Goal: Information Seeking & Learning: Learn about a topic

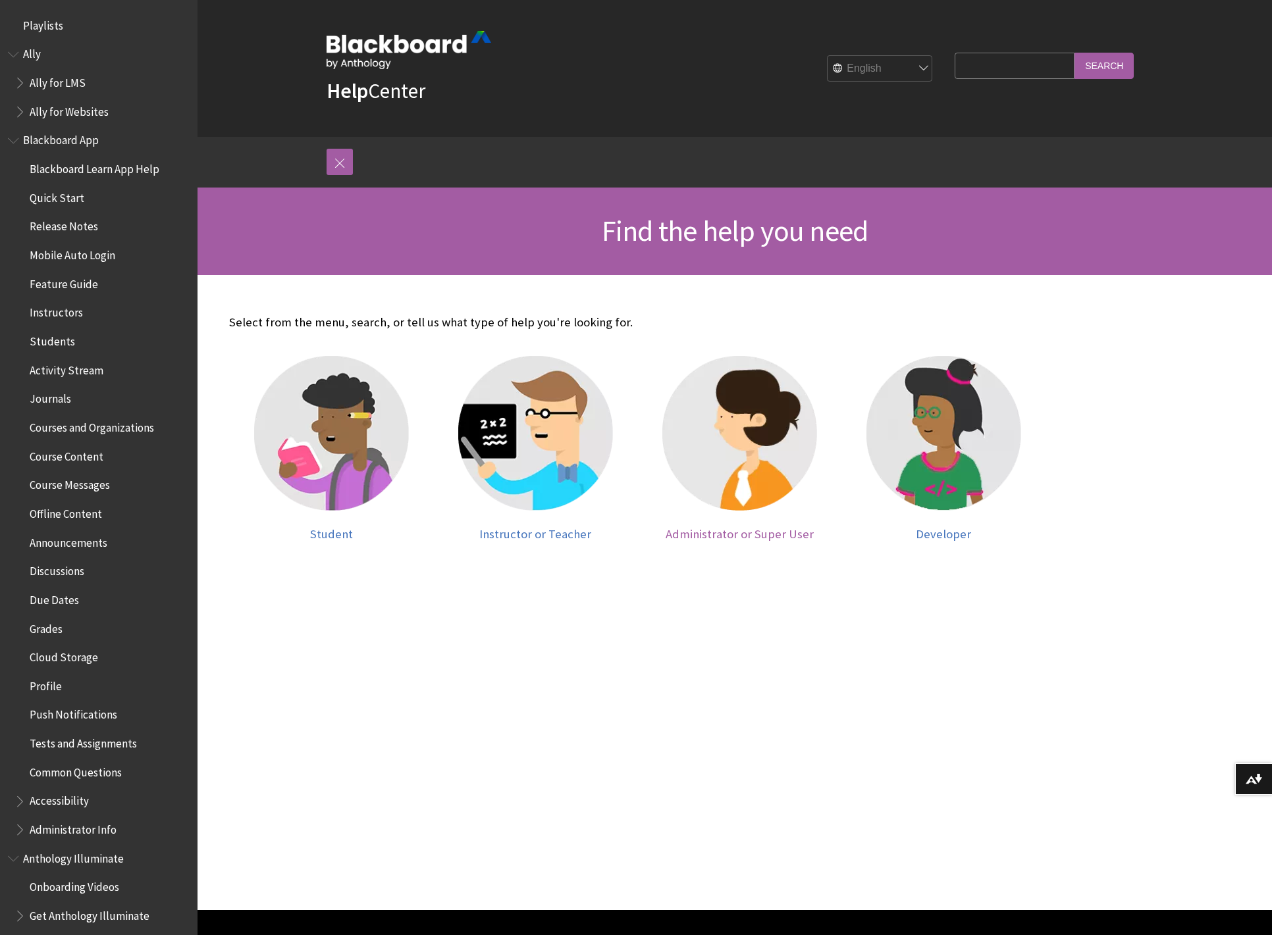
click at [746, 536] on span "Administrator or Super User" at bounding box center [739, 534] width 148 height 15
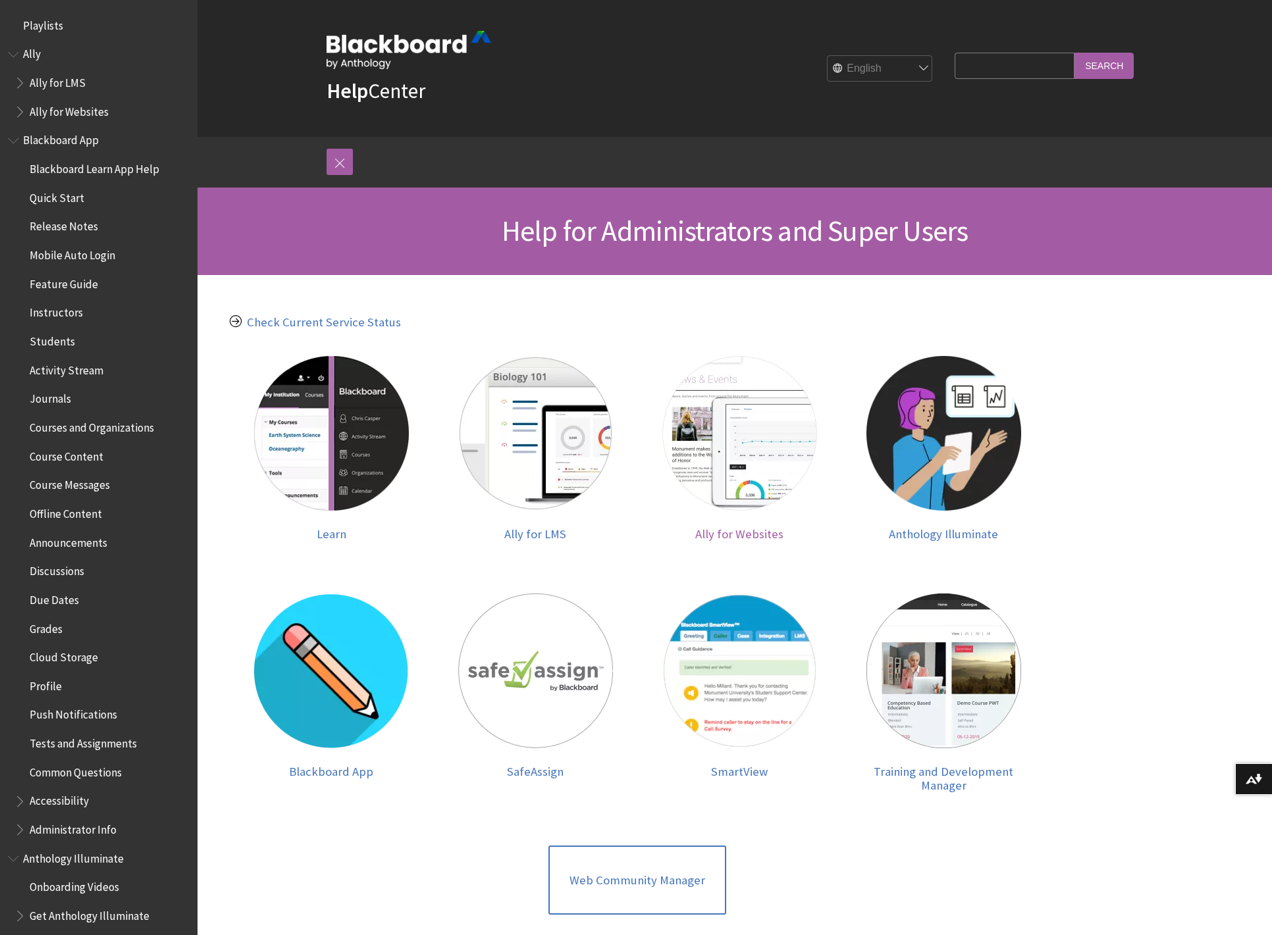
scroll to position [1, 0]
click at [326, 534] on span "Learn" at bounding box center [332, 533] width 30 height 15
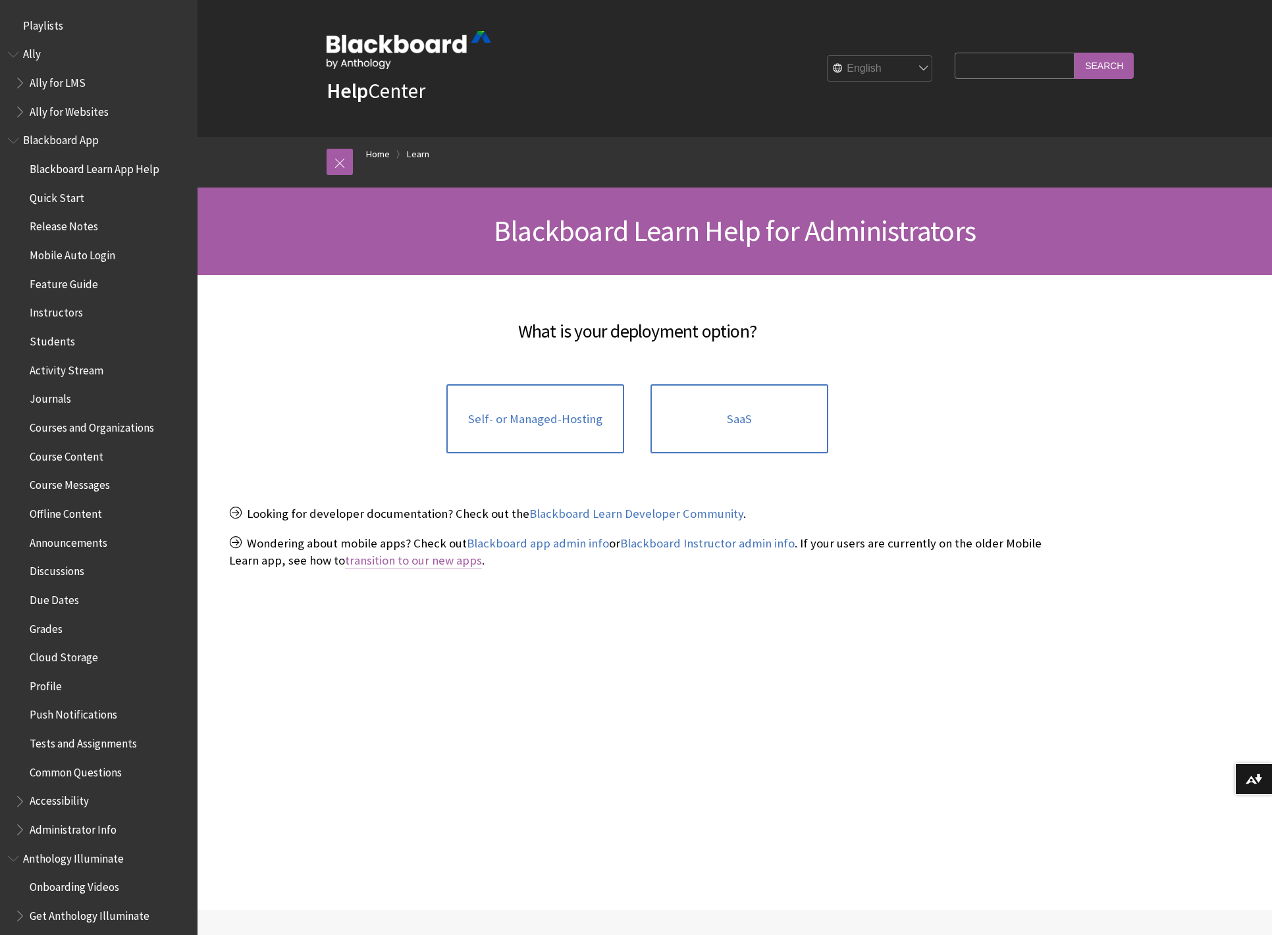
scroll to position [915, 0]
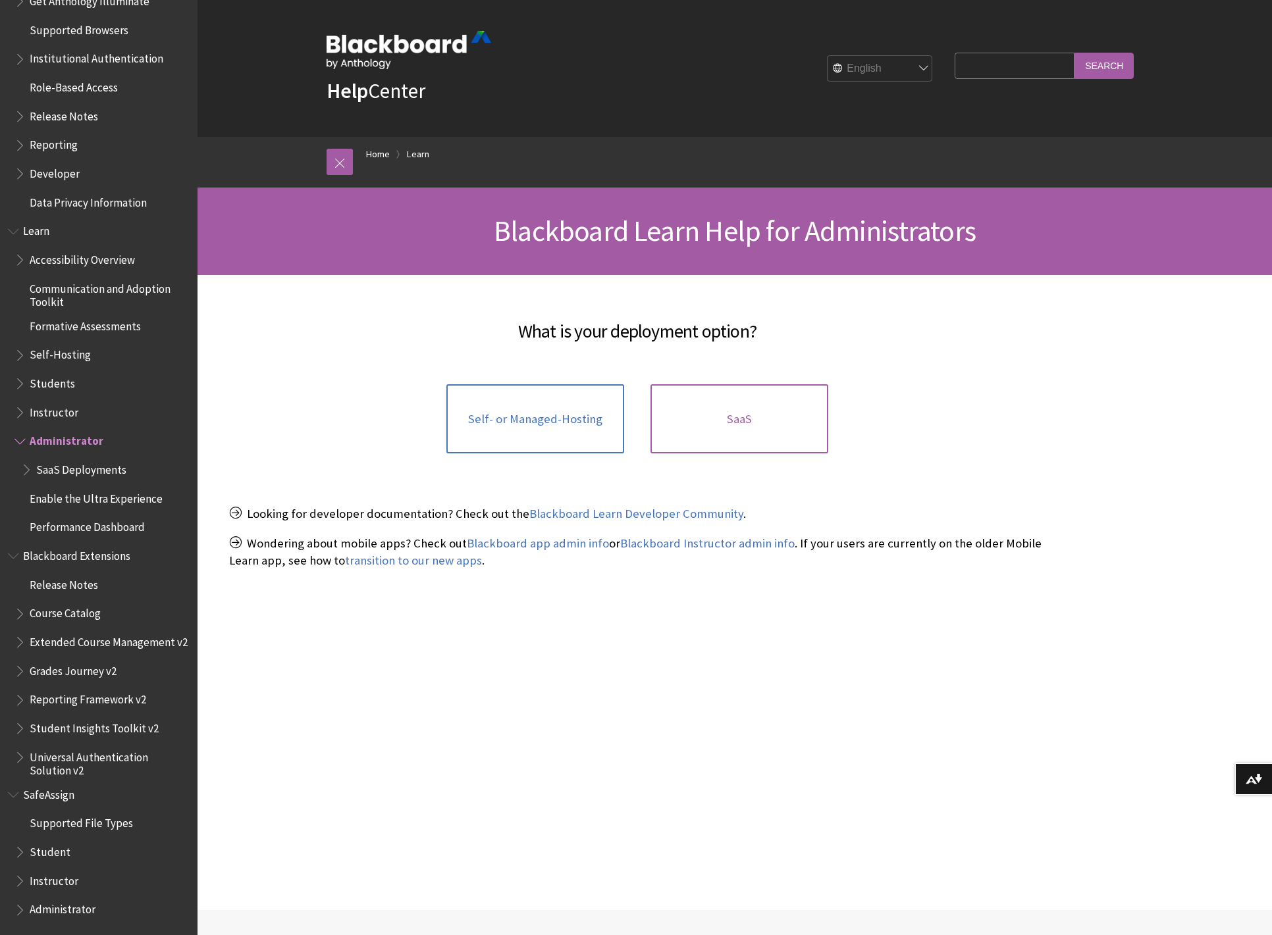
click at [757, 425] on link "SaaS" at bounding box center [739, 419] width 178 height 70
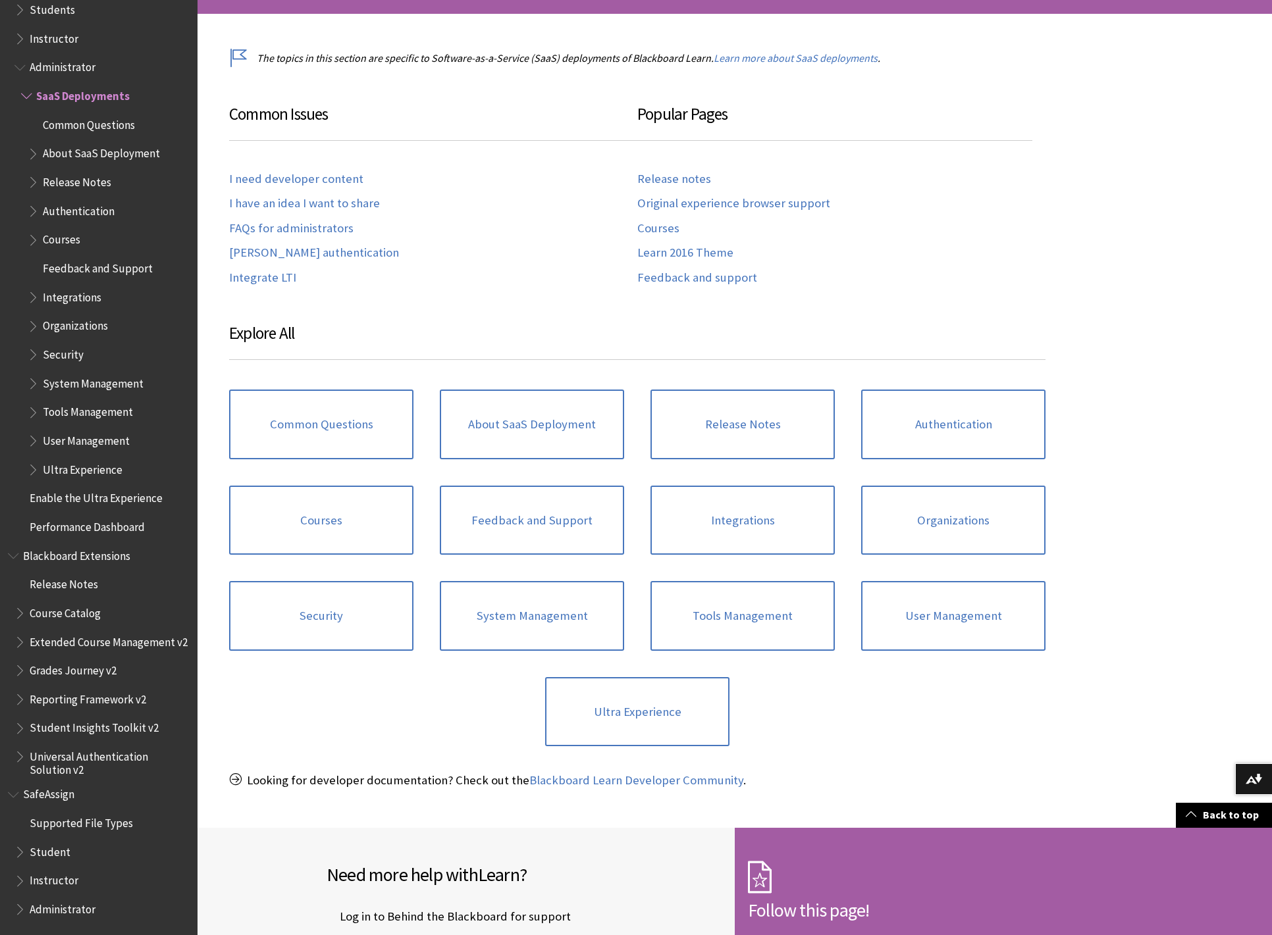
scroll to position [268, 0]
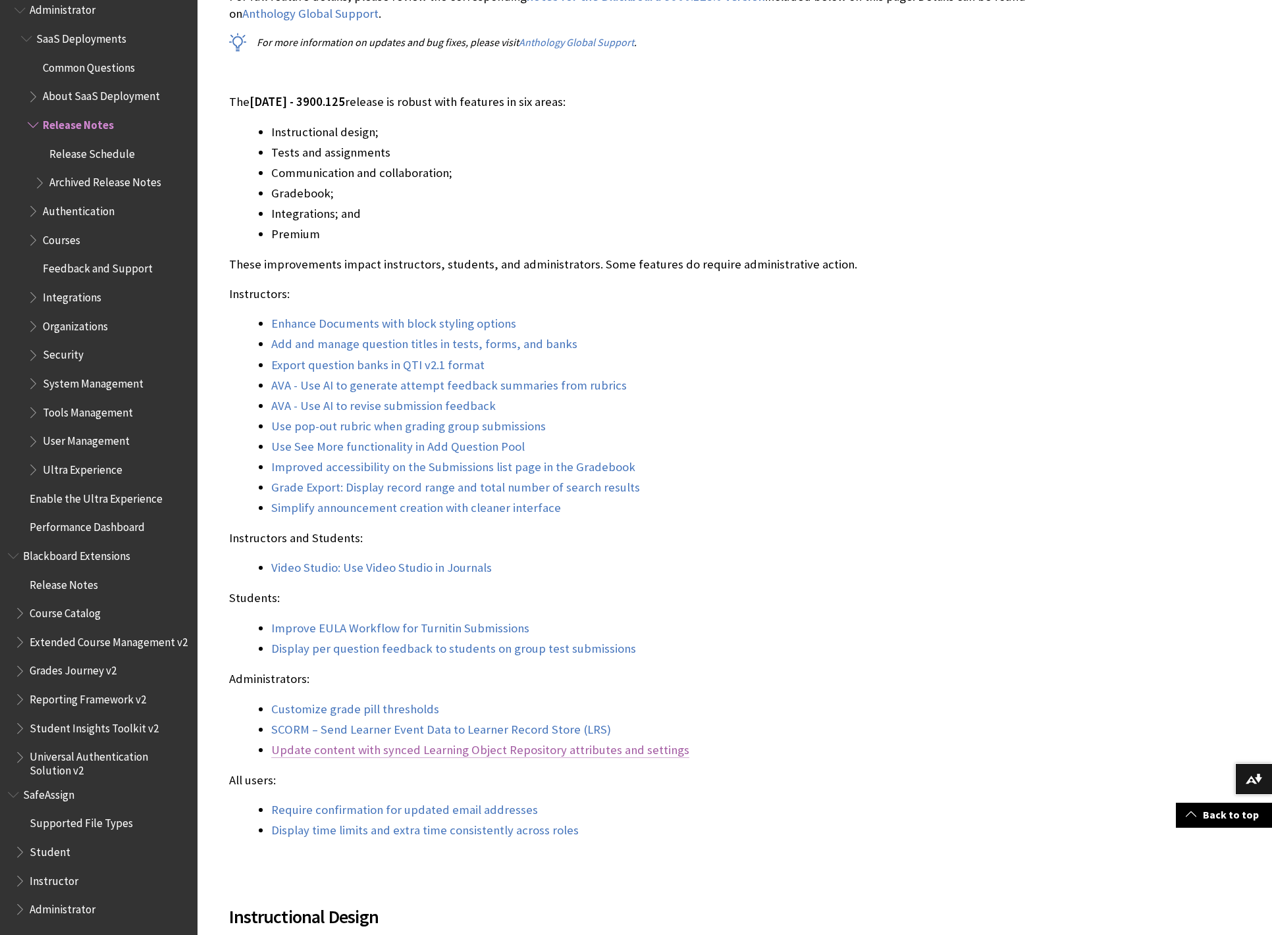
scroll to position [1000, 0]
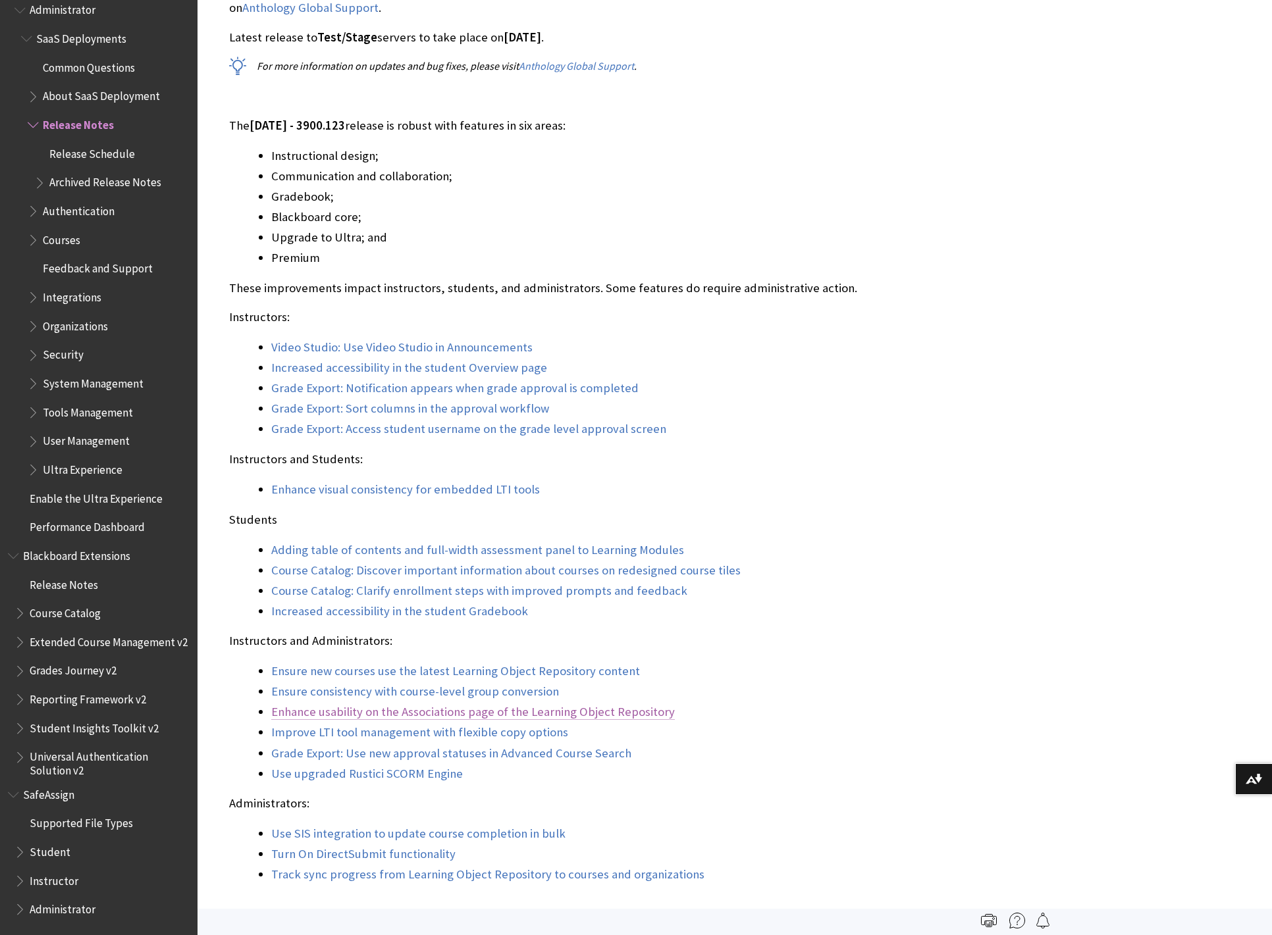
scroll to position [16702, 0]
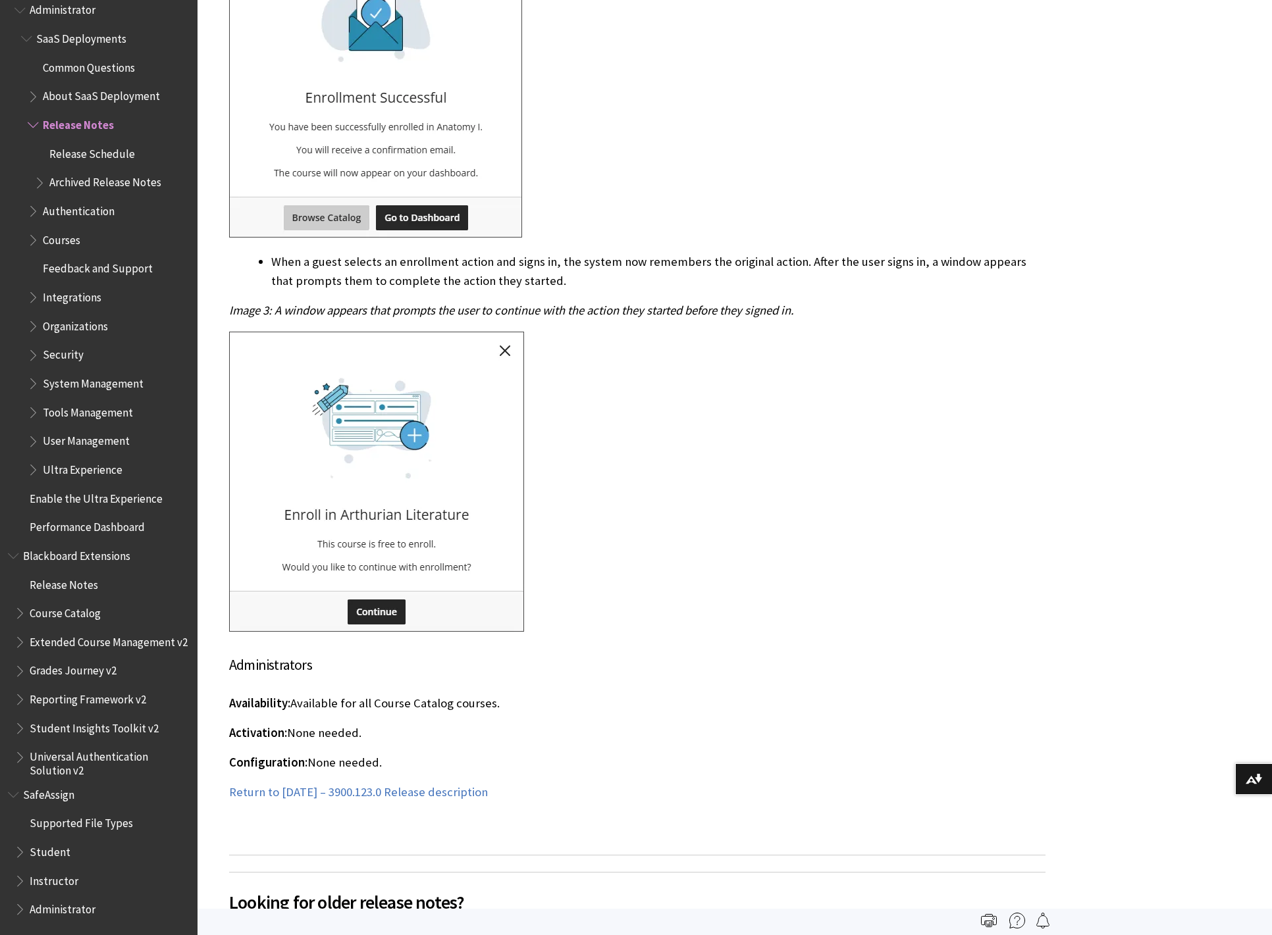
scroll to position [31183, 0]
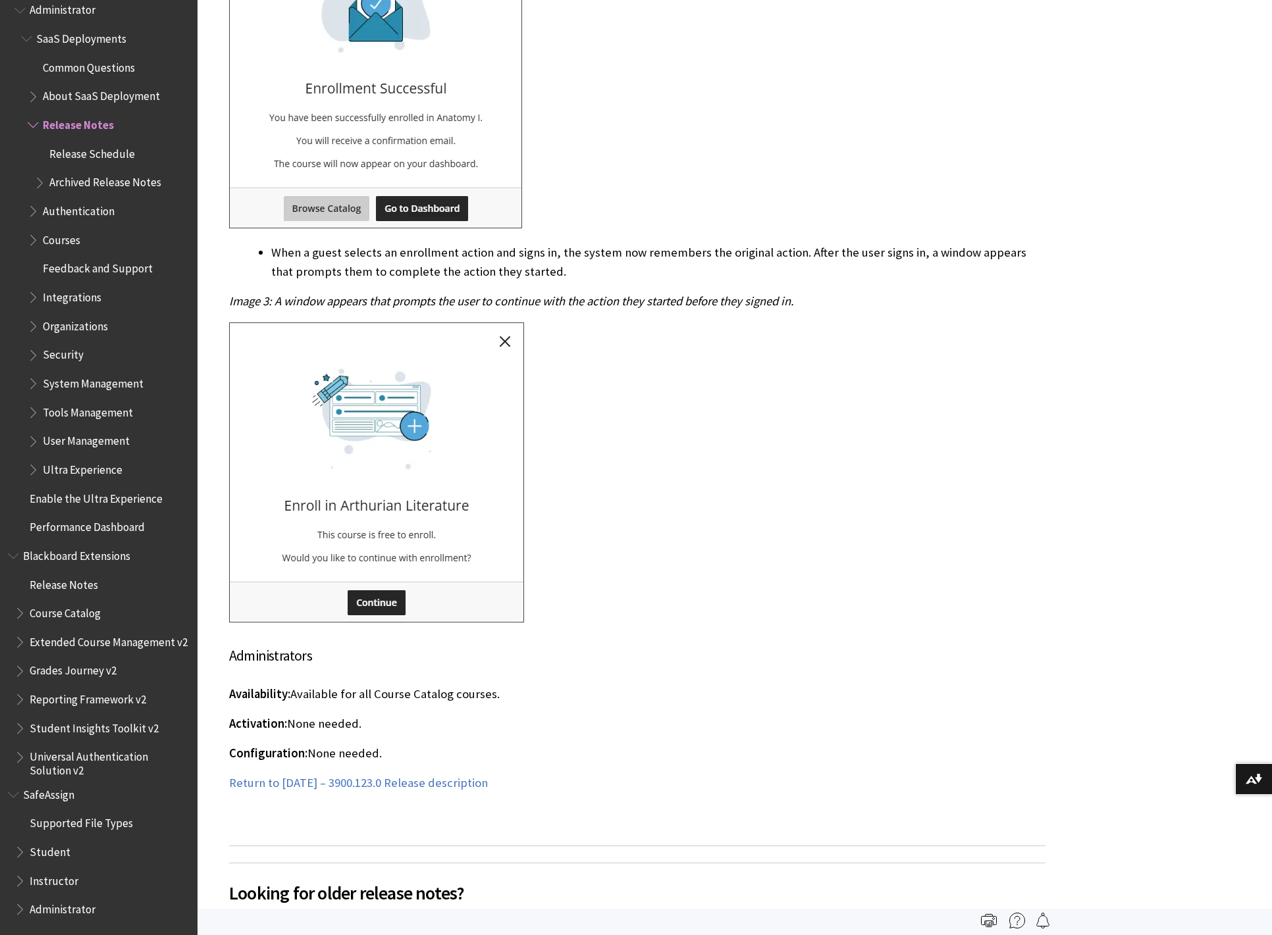
click at [66, 530] on span "Performance Dashboard" at bounding box center [87, 525] width 115 height 18
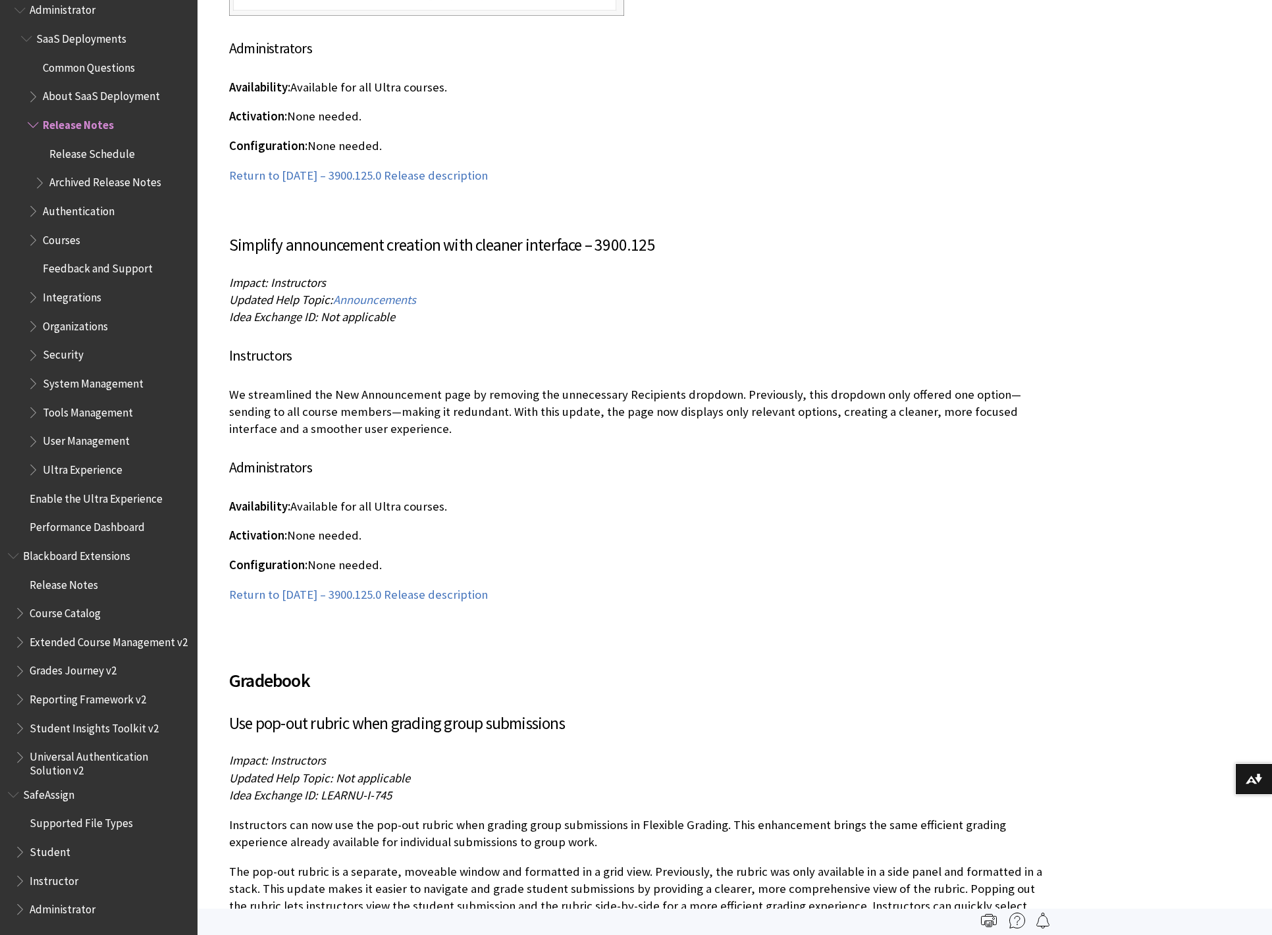
scroll to position [7431, 0]
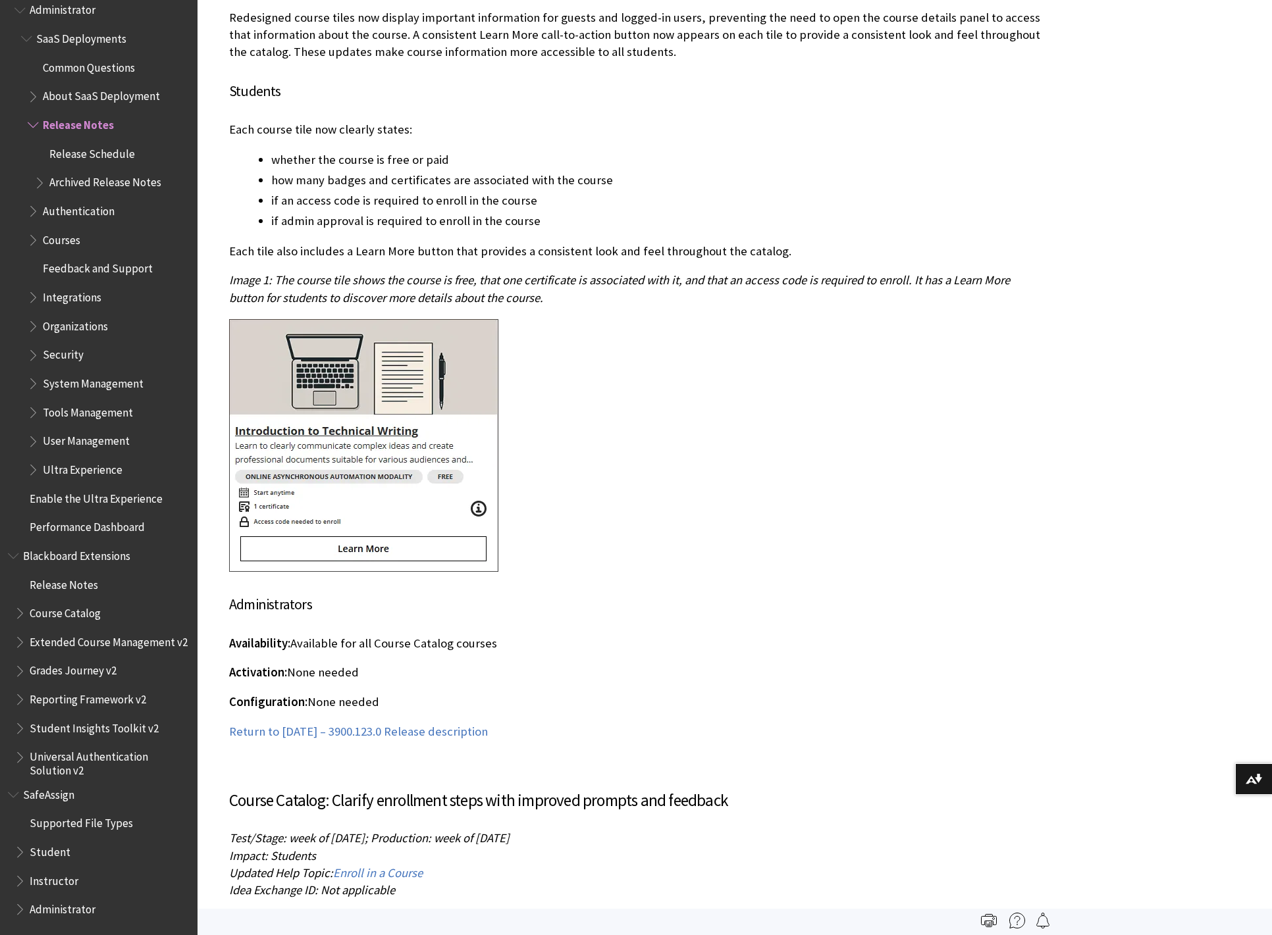
scroll to position [29647, 0]
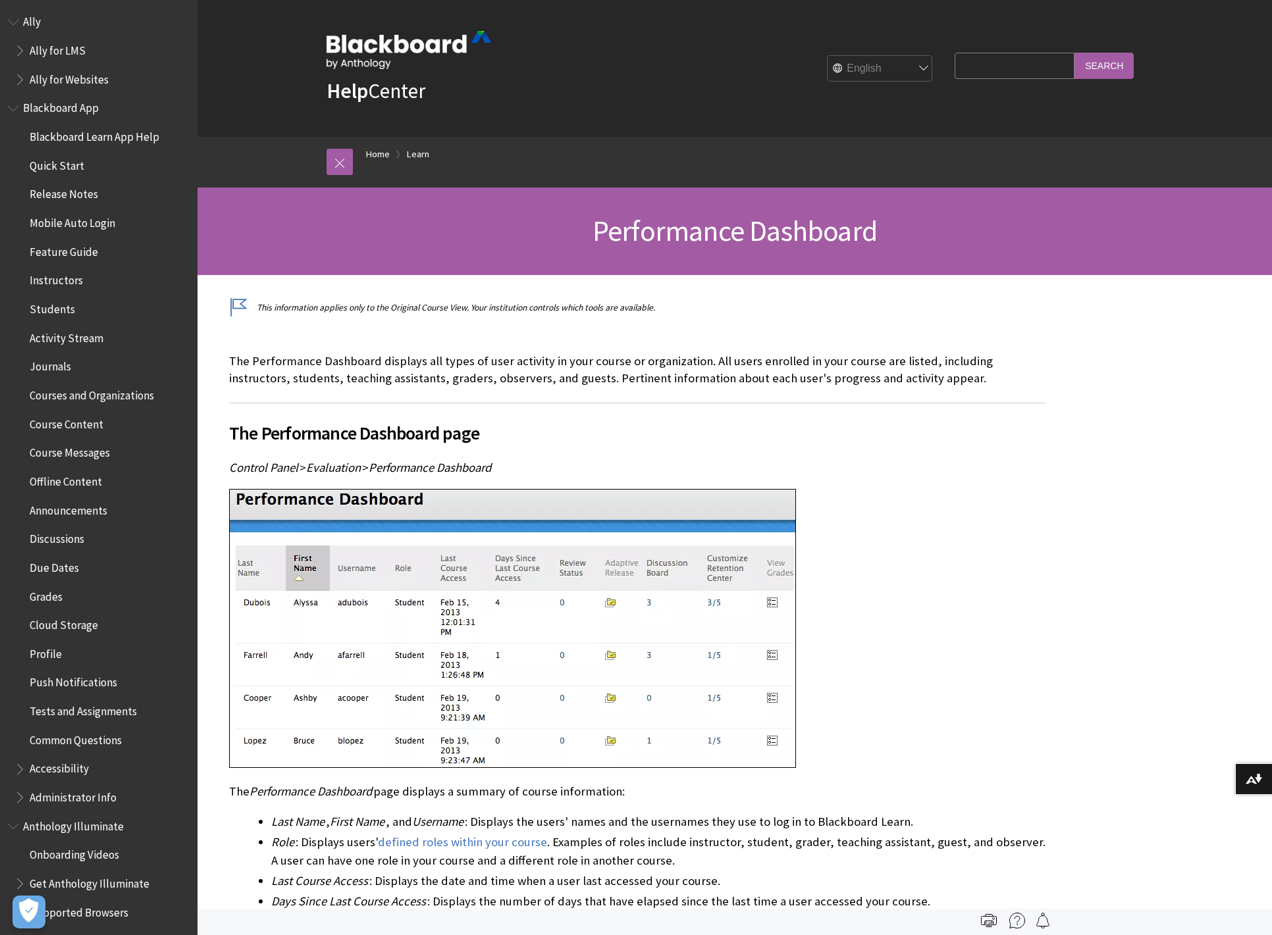
scroll to position [21, 0]
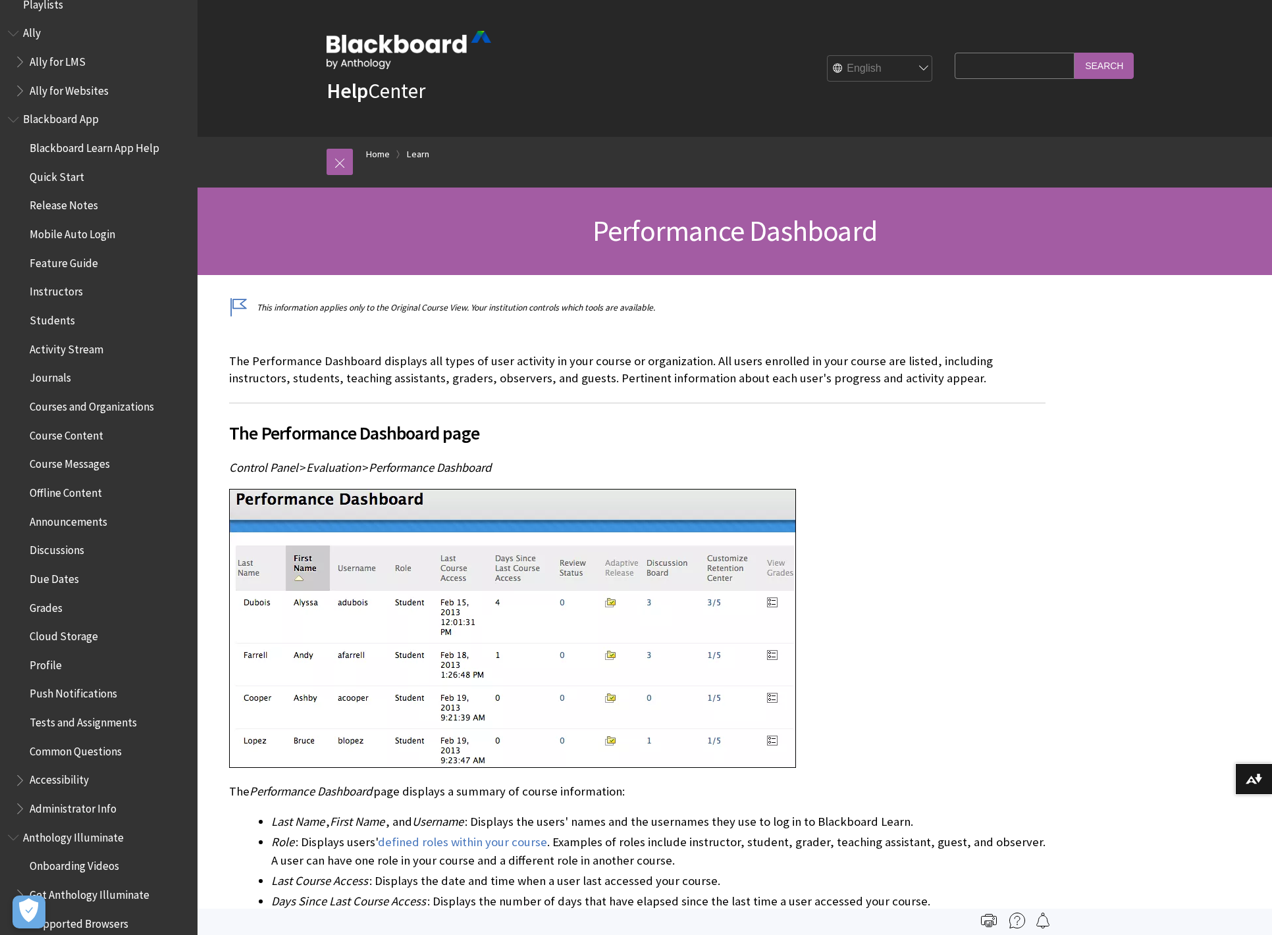
click at [90, 148] on span "Blackboard Learn App Help" at bounding box center [95, 146] width 130 height 18
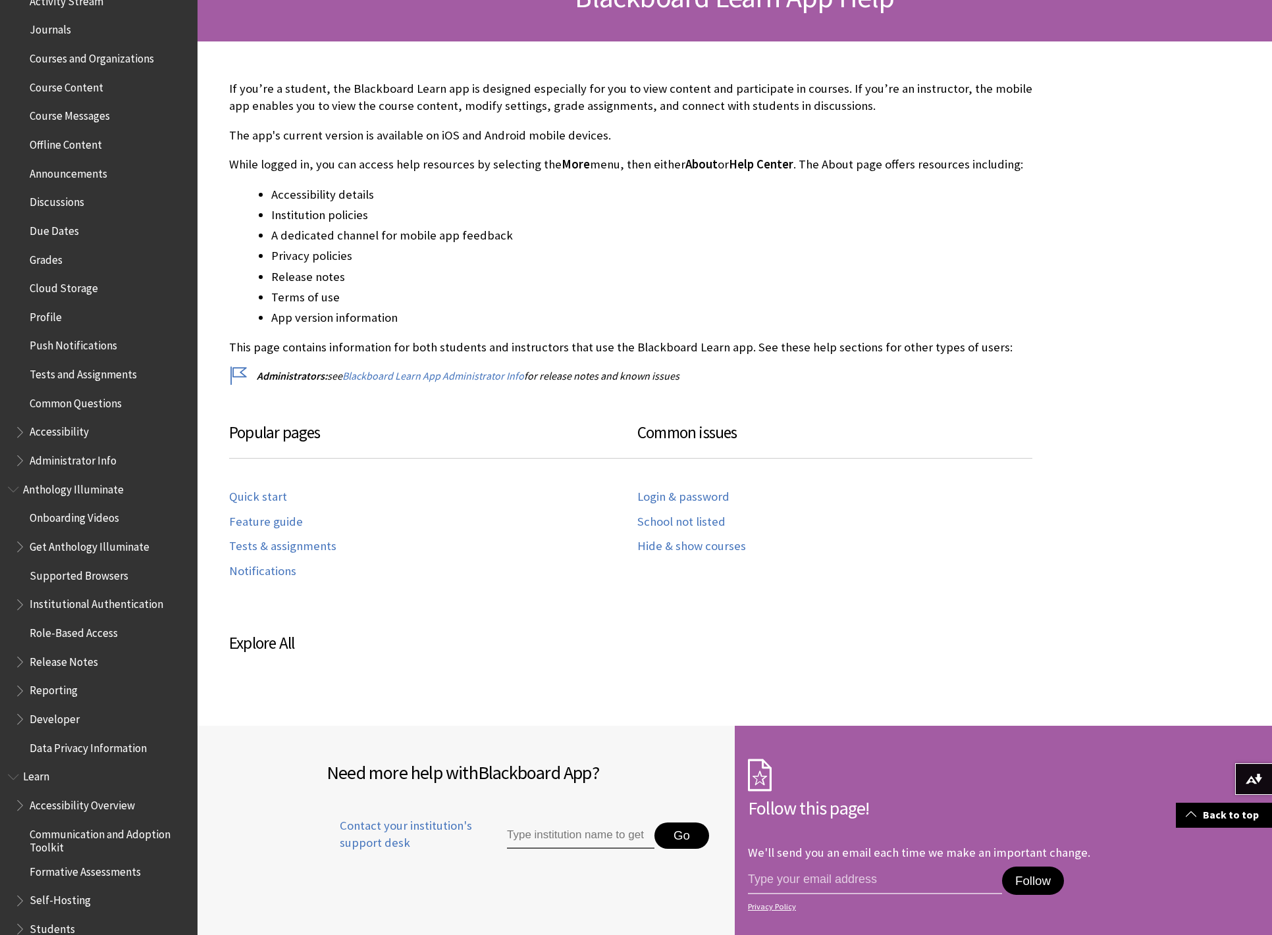
scroll to position [380, 0]
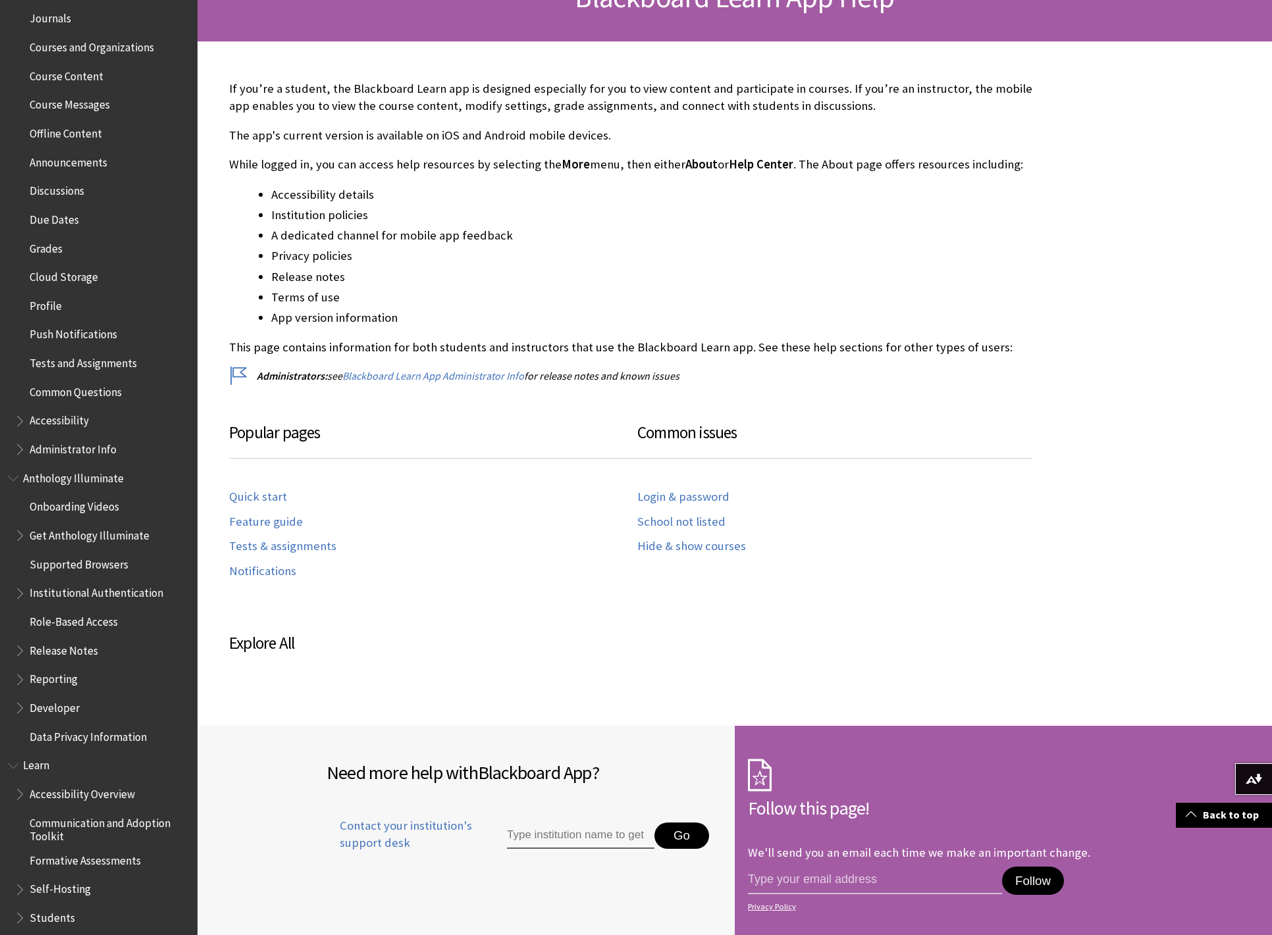
click at [107, 566] on span "Supported Browsers" at bounding box center [79, 563] width 99 height 18
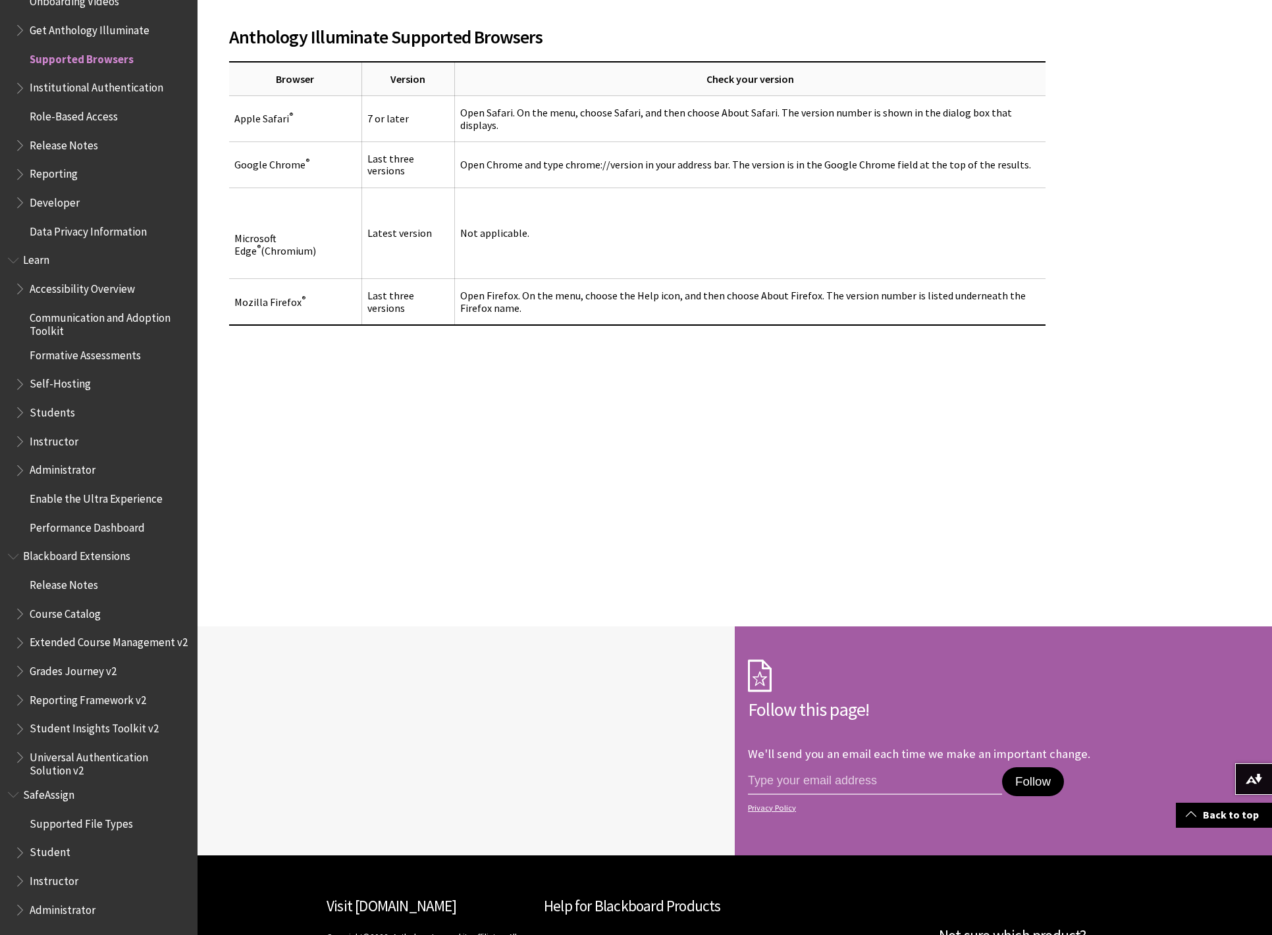
scroll to position [471, 0]
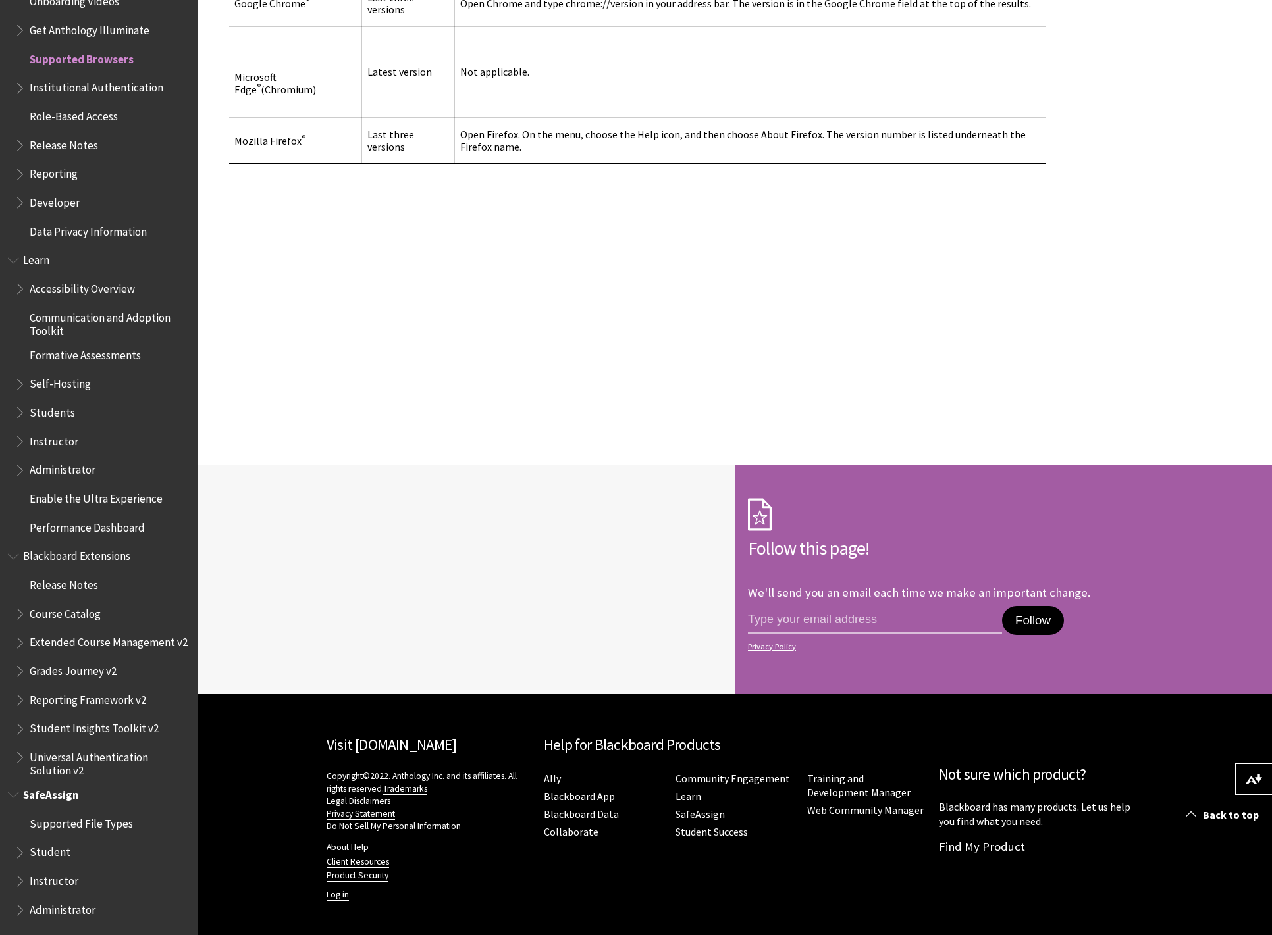
click at [52, 913] on span "Administrator" at bounding box center [63, 908] width 66 height 18
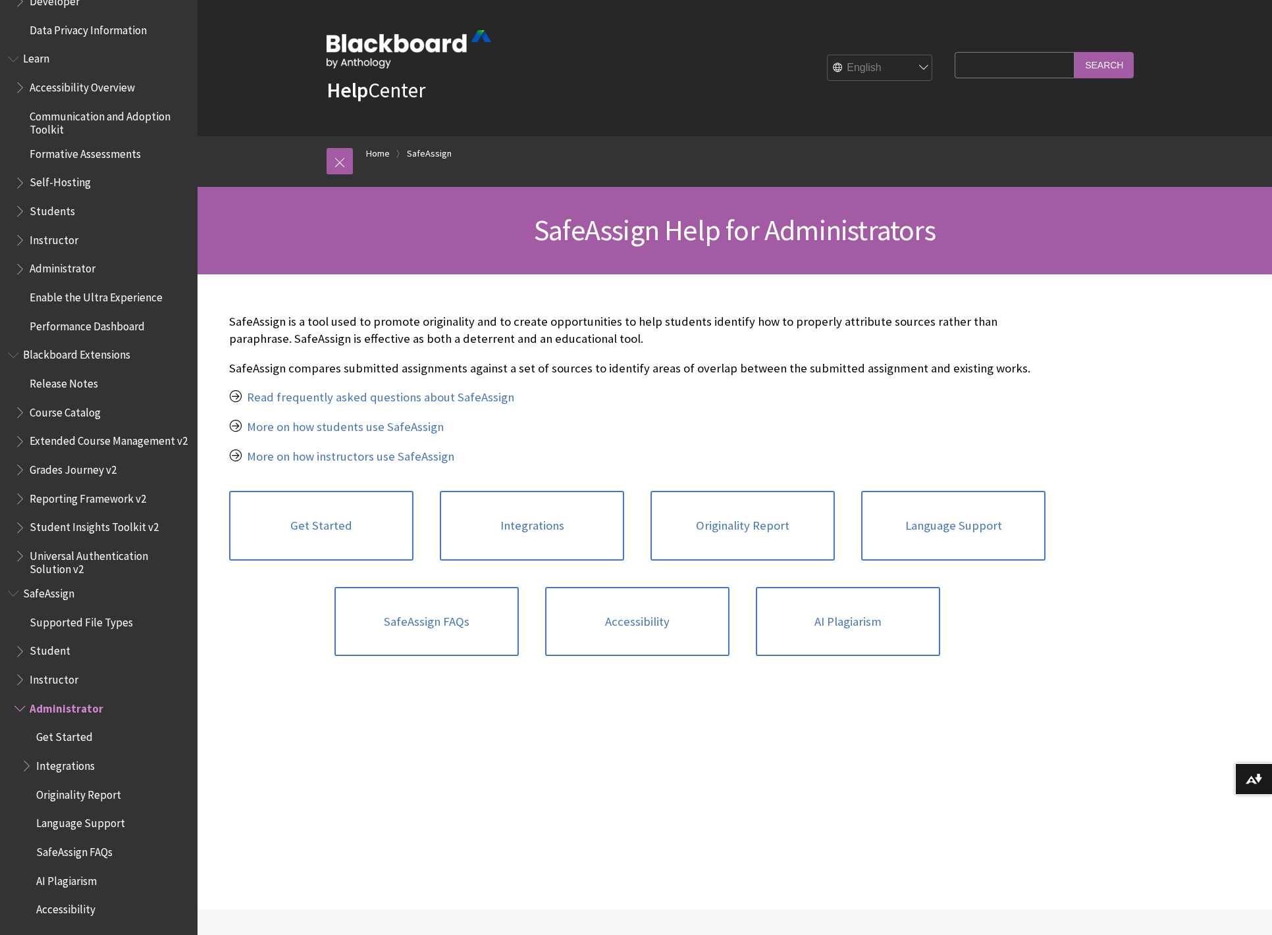
scroll to position [1080, 0]
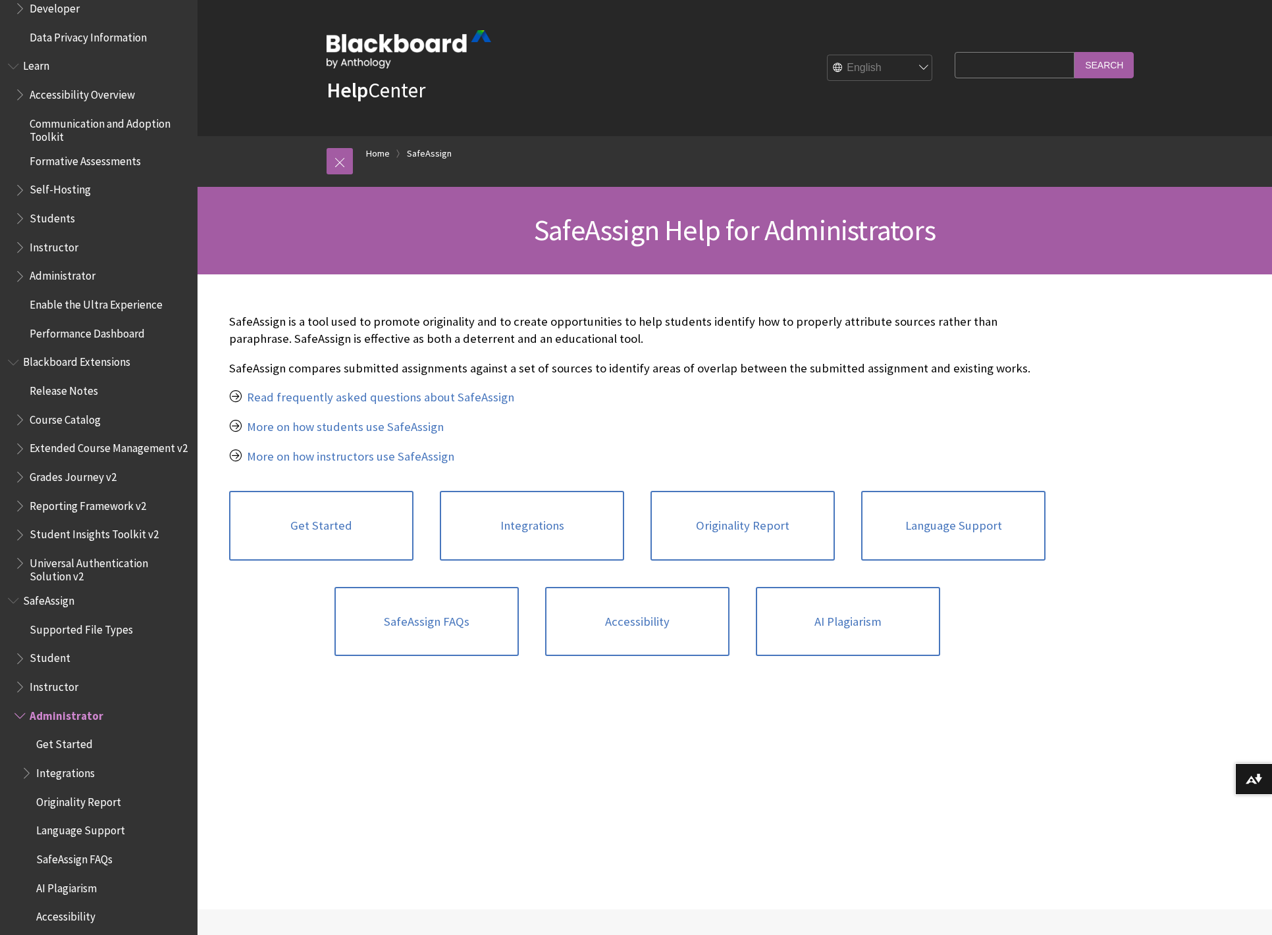
click at [19, 714] on span "Book outline for Blackboard SafeAssign" at bounding box center [21, 713] width 14 height 16
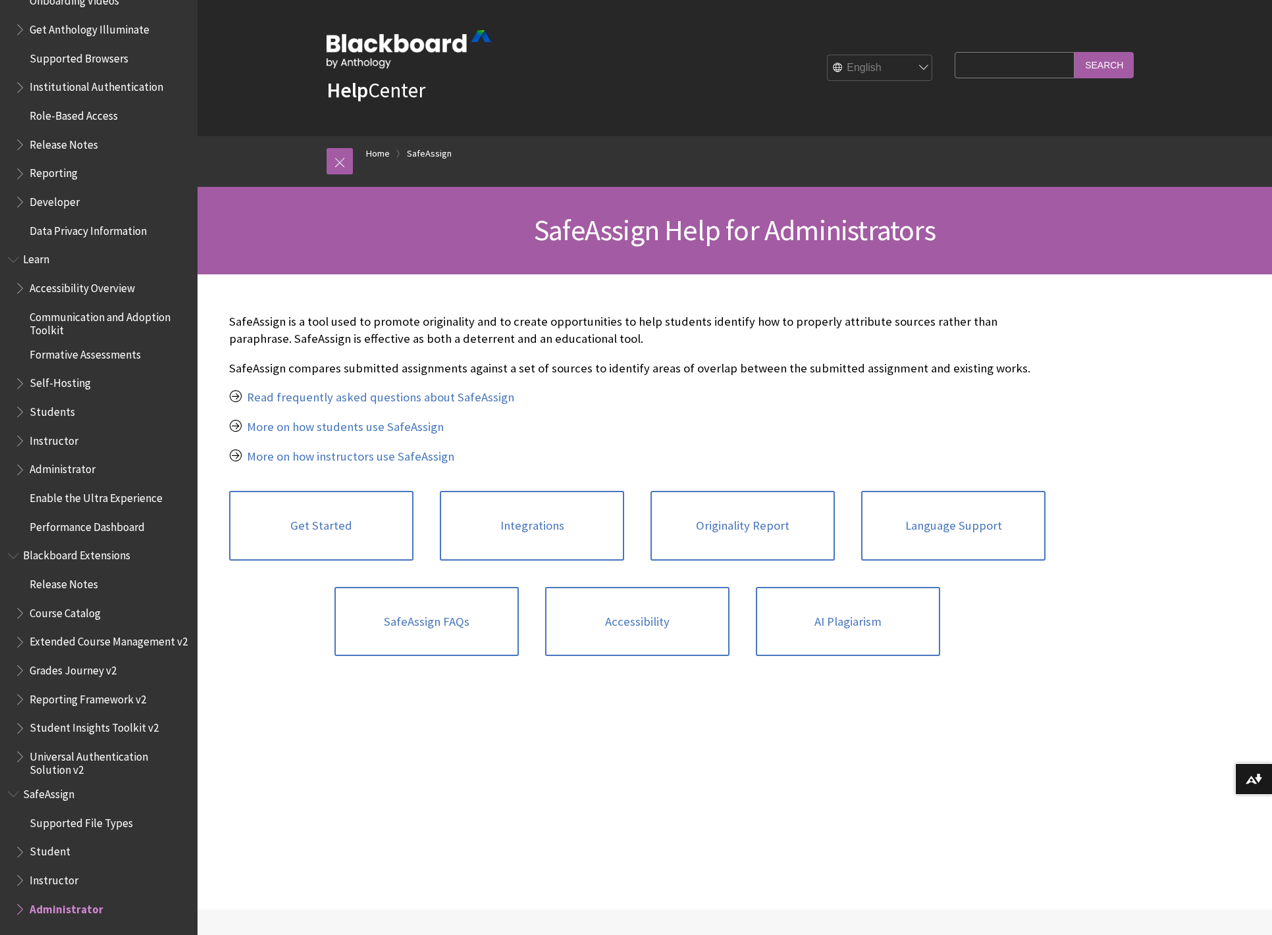
scroll to position [886, 0]
click at [14, 559] on span "Book outline for Blackboard Extensions" at bounding box center [15, 556] width 14 height 16
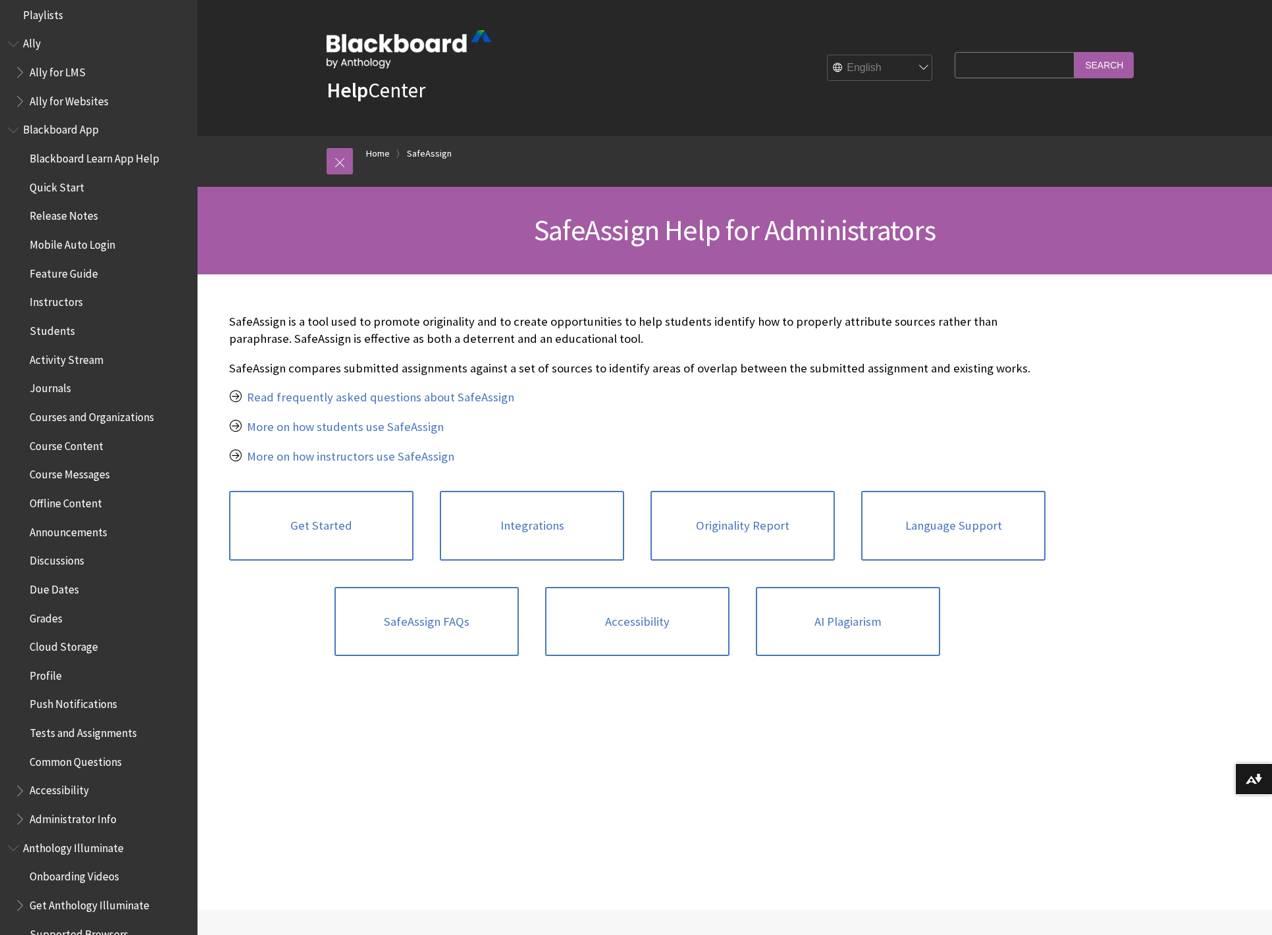
scroll to position [0, 0]
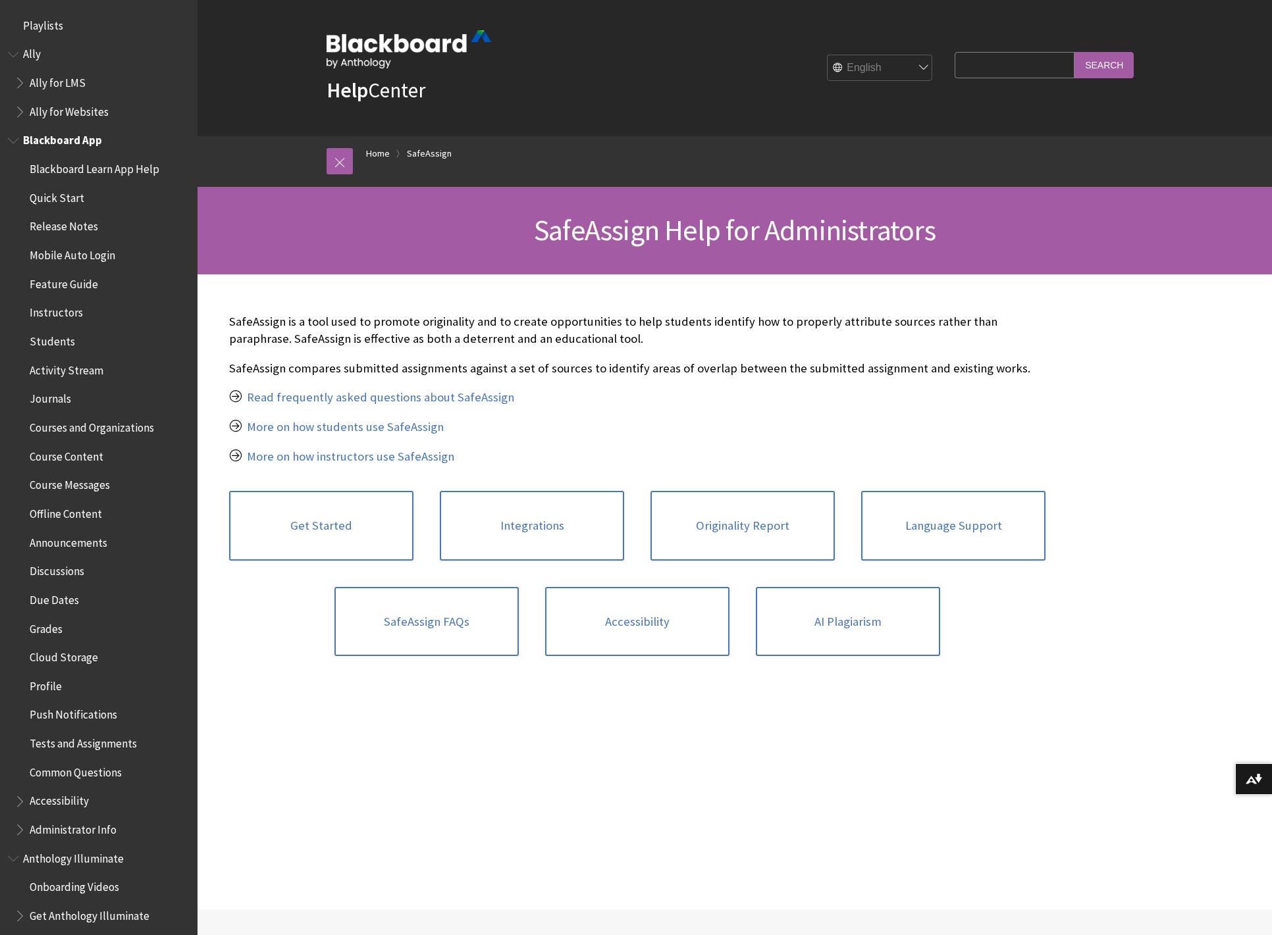
click at [17, 142] on span "Book outline for Blackboard App Help" at bounding box center [15, 138] width 14 height 16
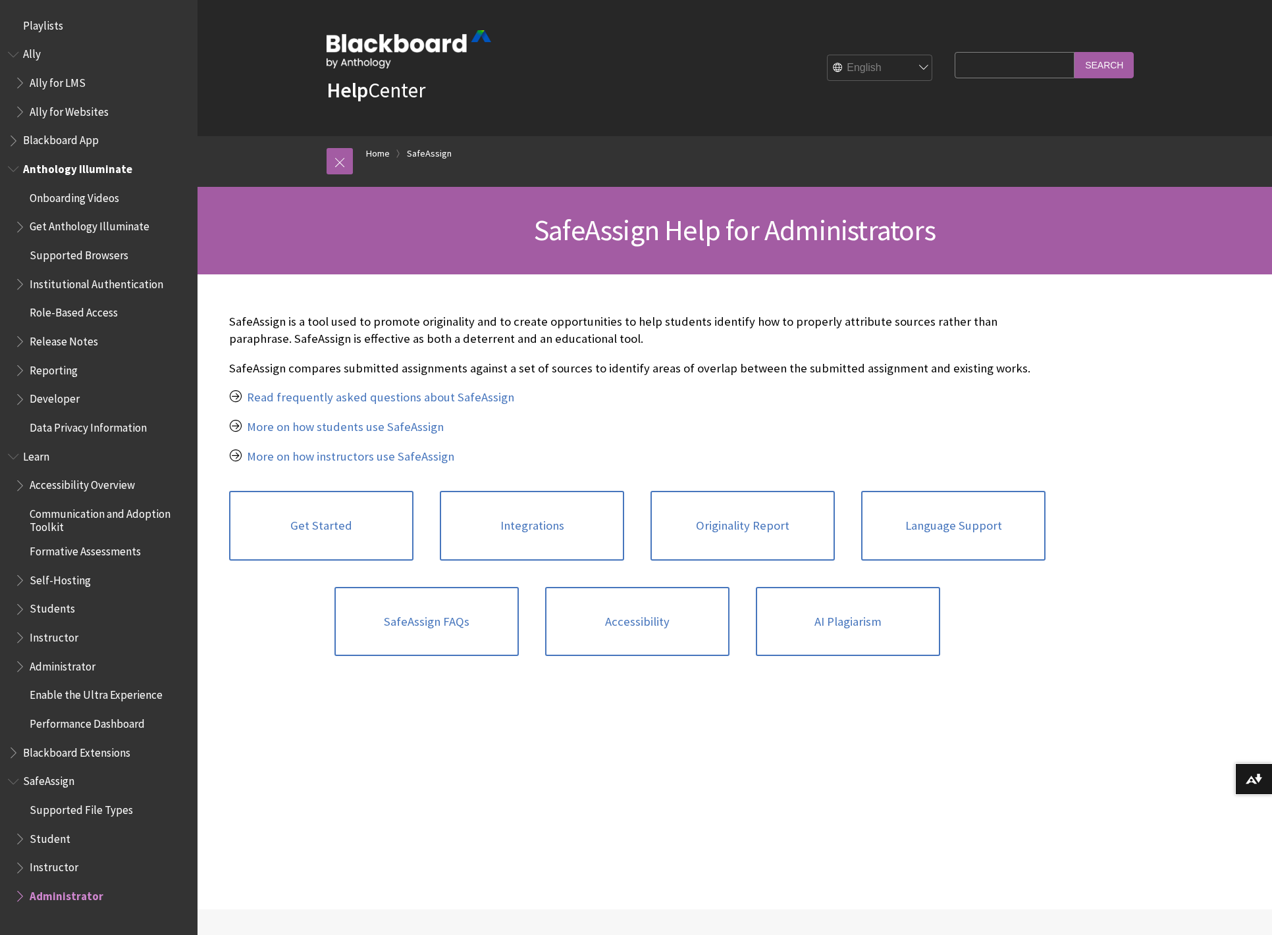
click at [13, 167] on span "Book outline for Anthology Illuminate" at bounding box center [15, 166] width 14 height 16
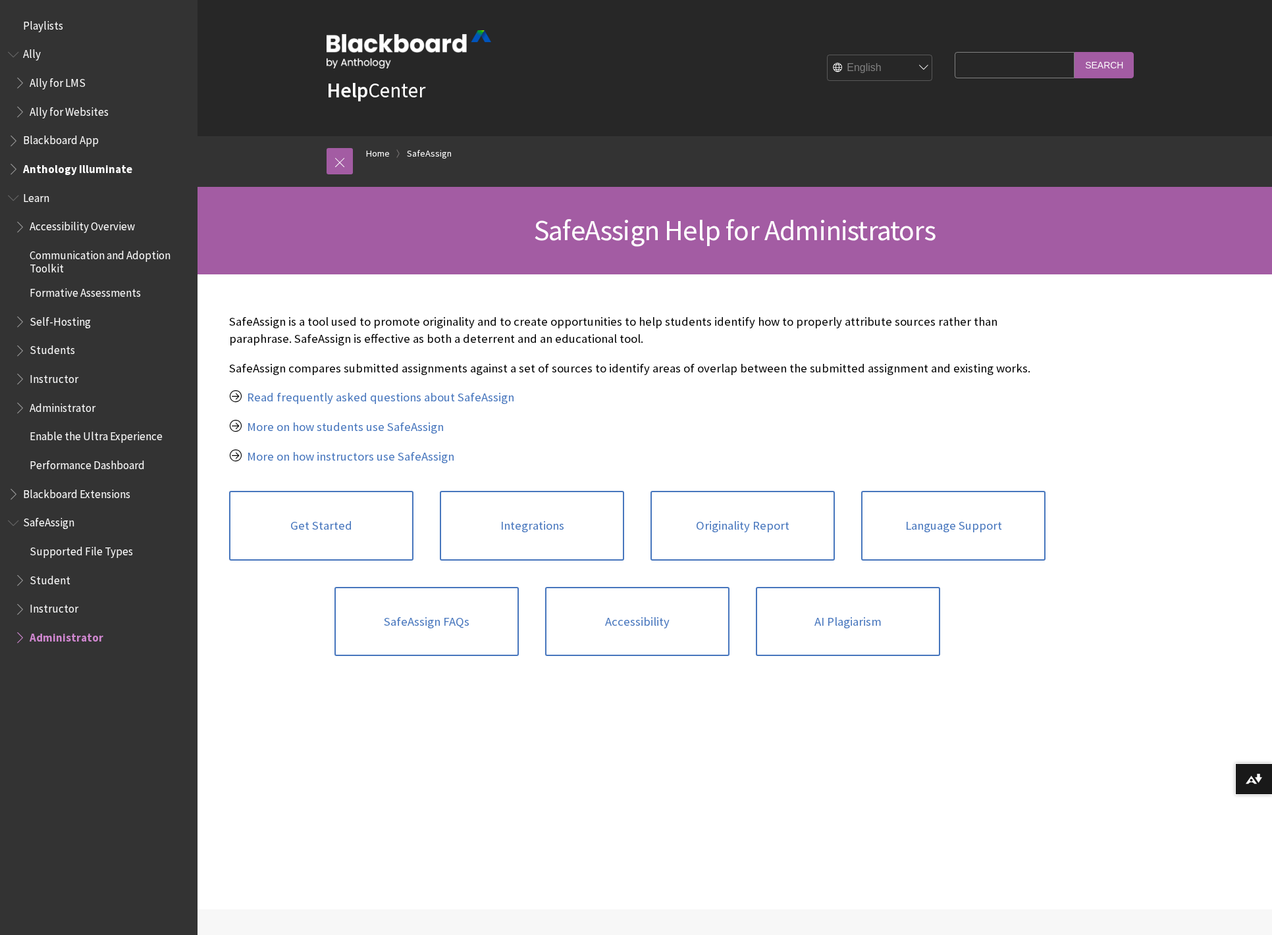
click at [40, 405] on span "Administrator" at bounding box center [63, 406] width 66 height 18
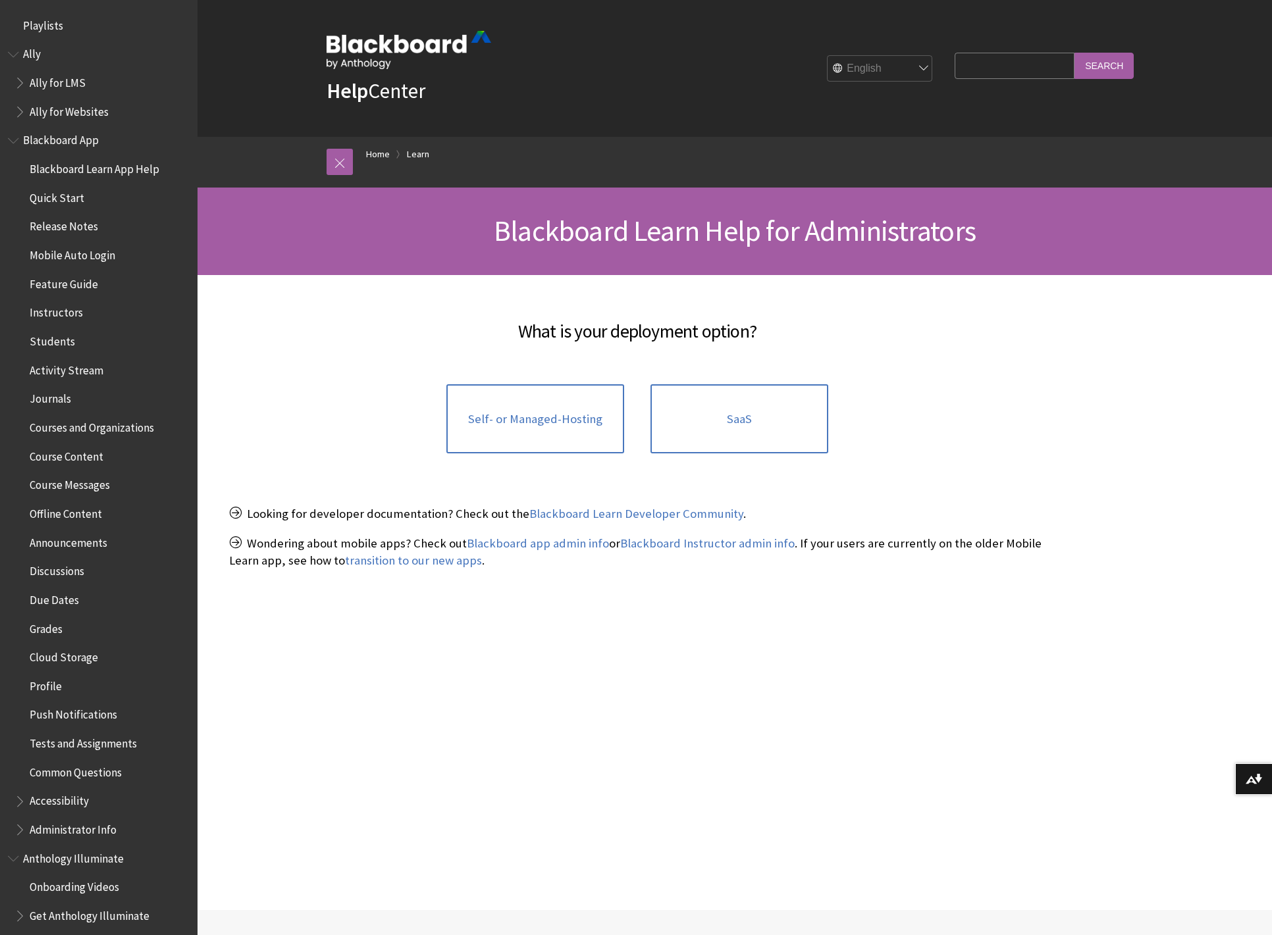
scroll to position [915, 0]
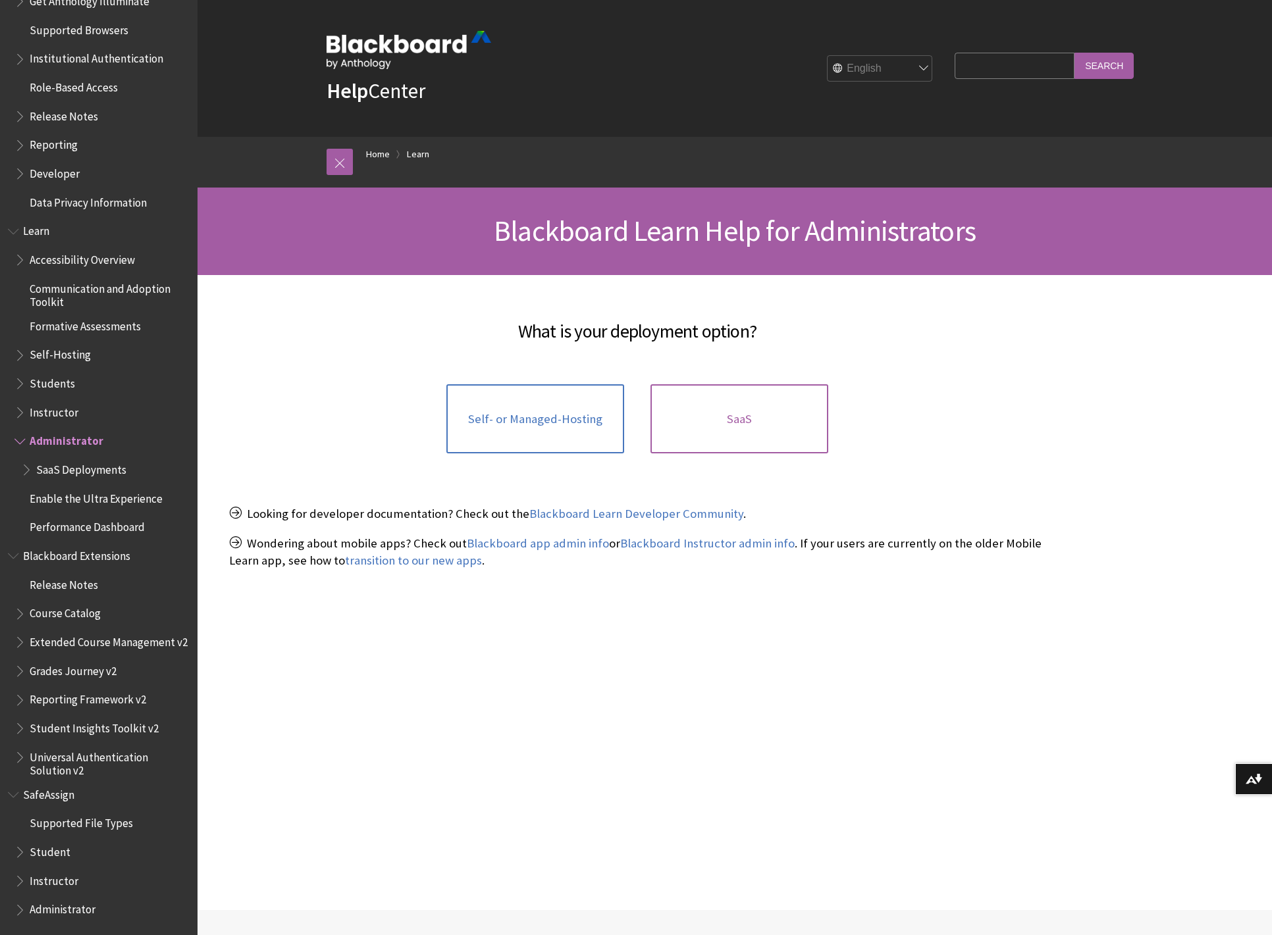
click at [764, 412] on link "SaaS" at bounding box center [739, 419] width 178 height 70
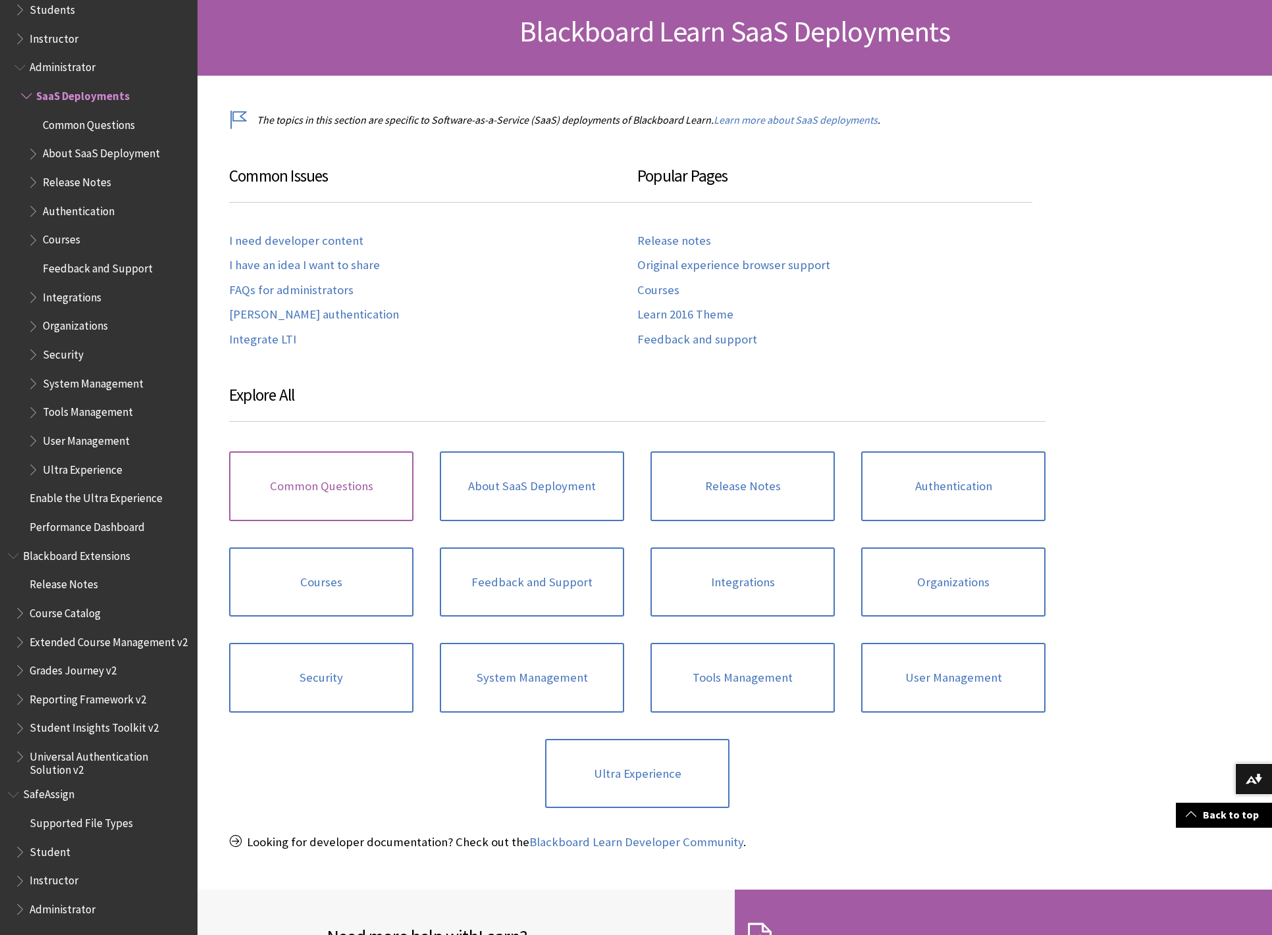
scroll to position [202, 0]
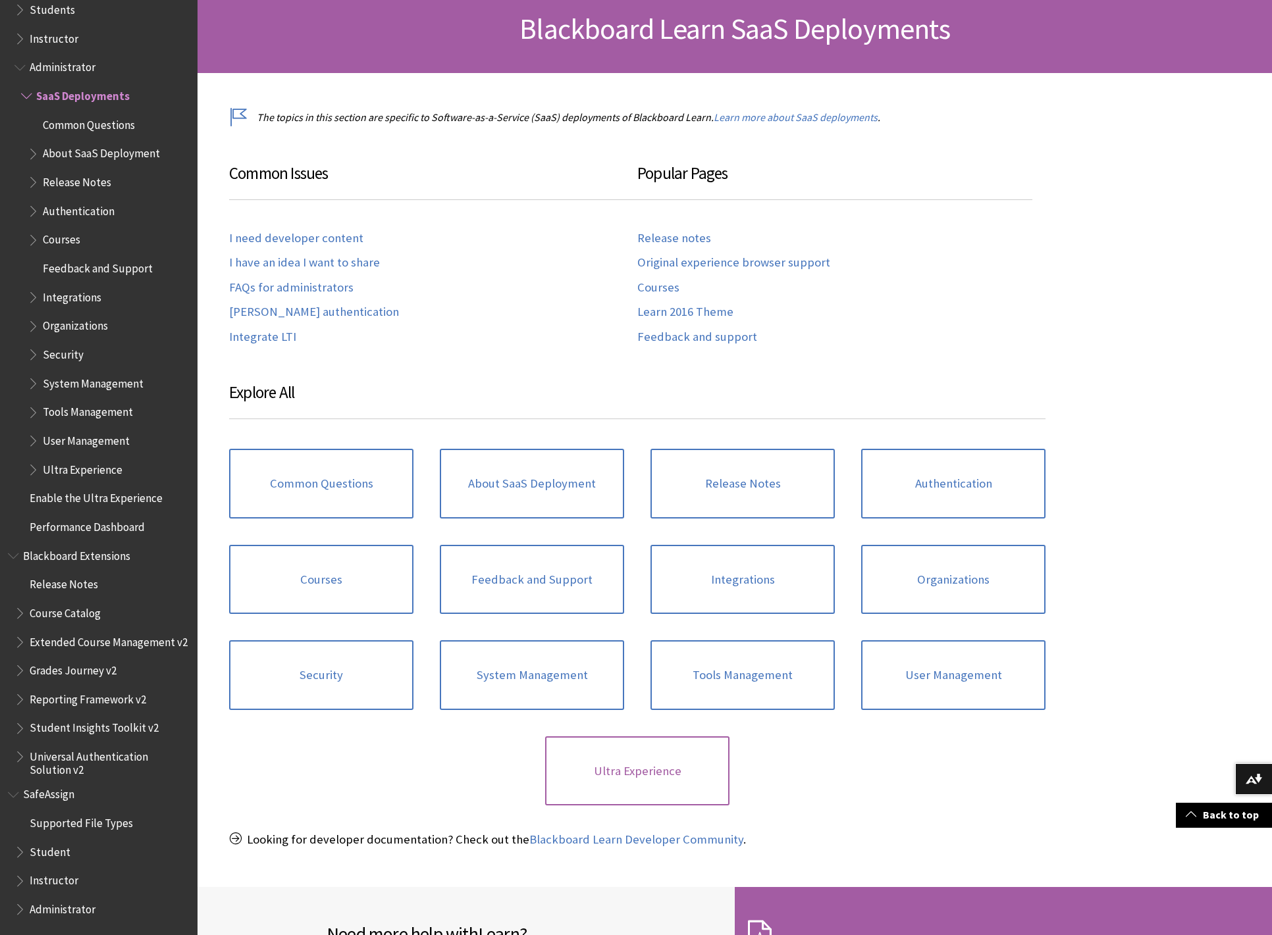
click at [648, 767] on link "Ultra Experience" at bounding box center [637, 771] width 184 height 70
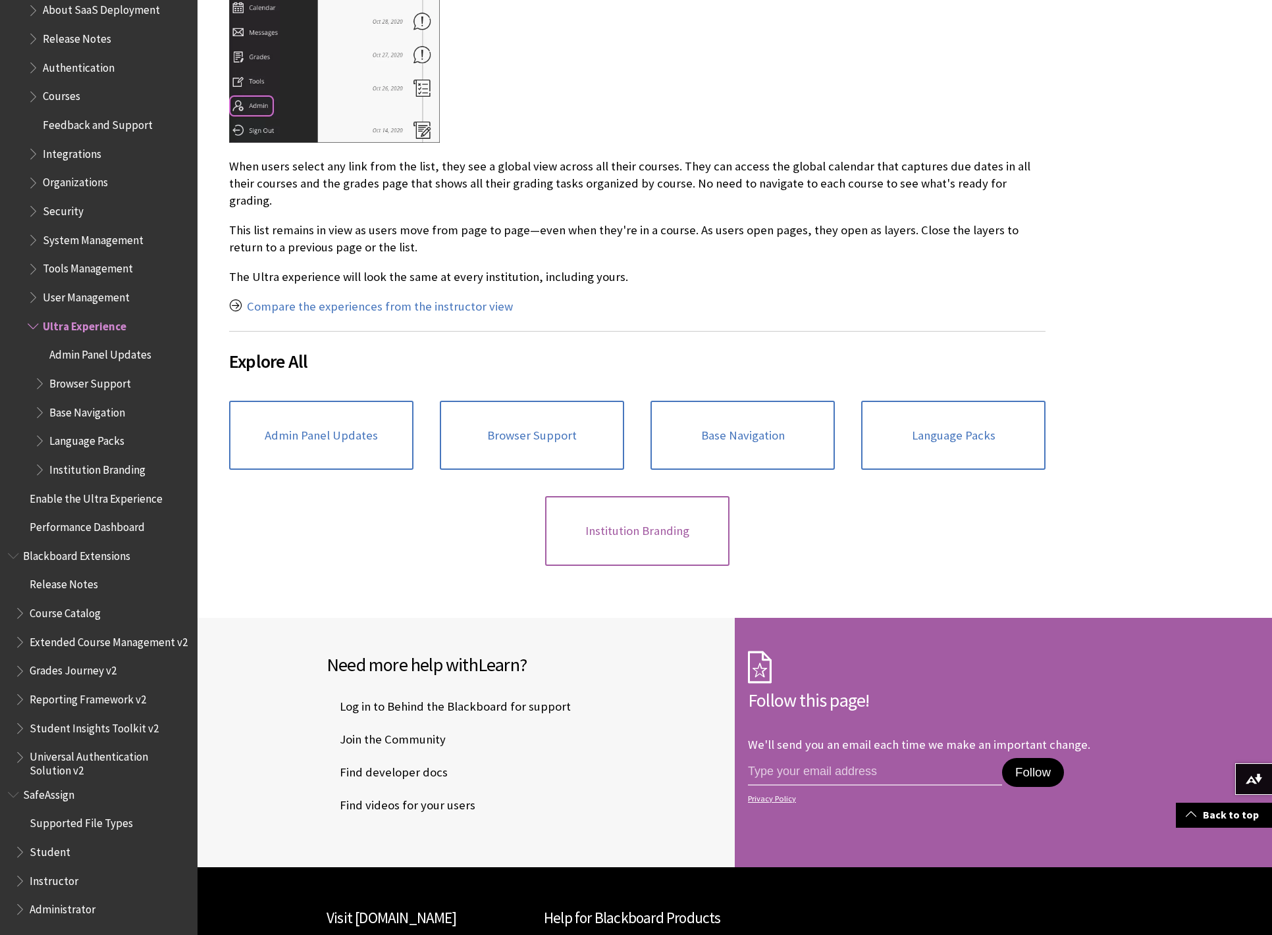
scroll to position [1131, 0]
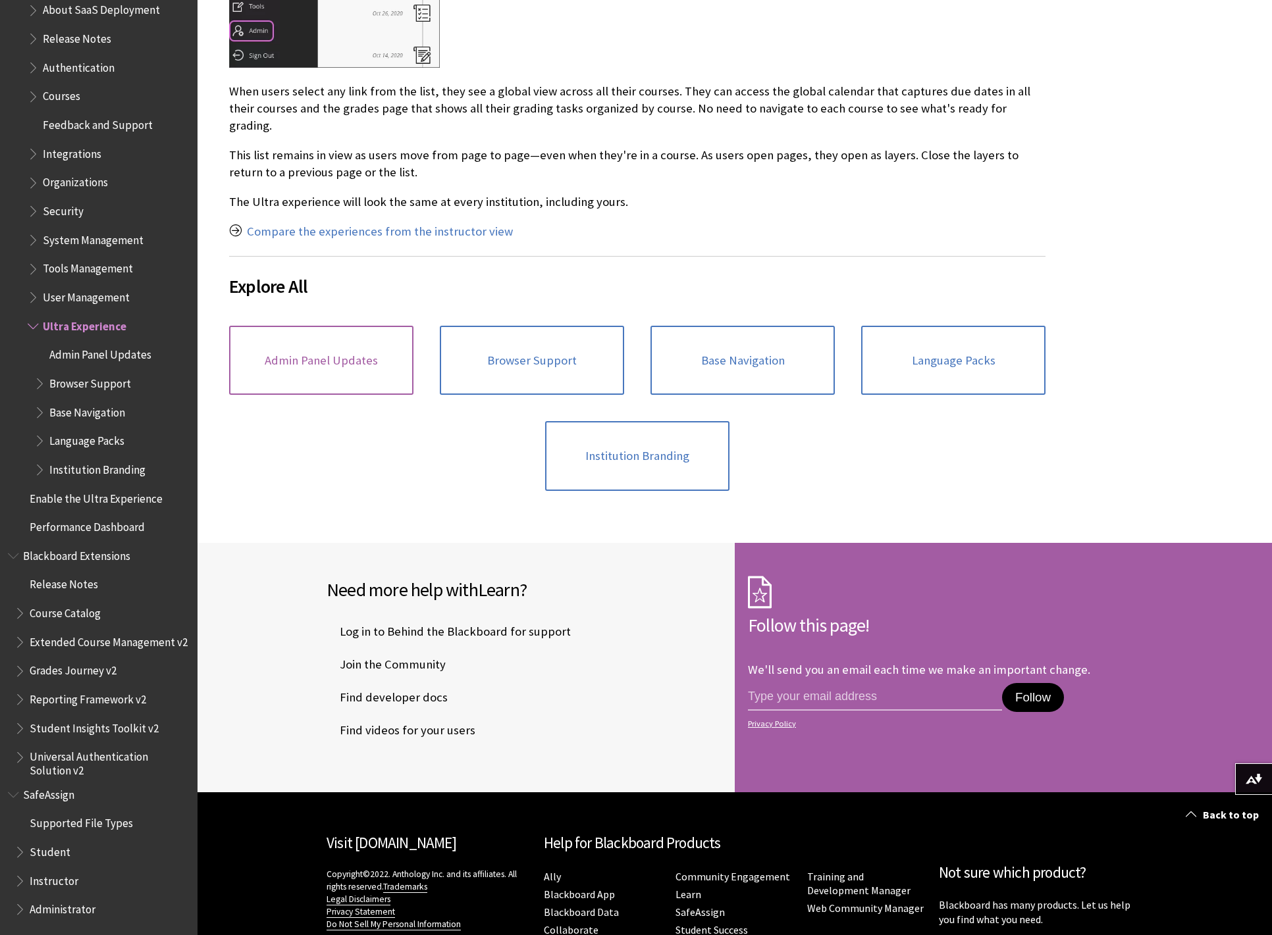
click at [353, 346] on link "Admin Panel Updates" at bounding box center [321, 361] width 184 height 70
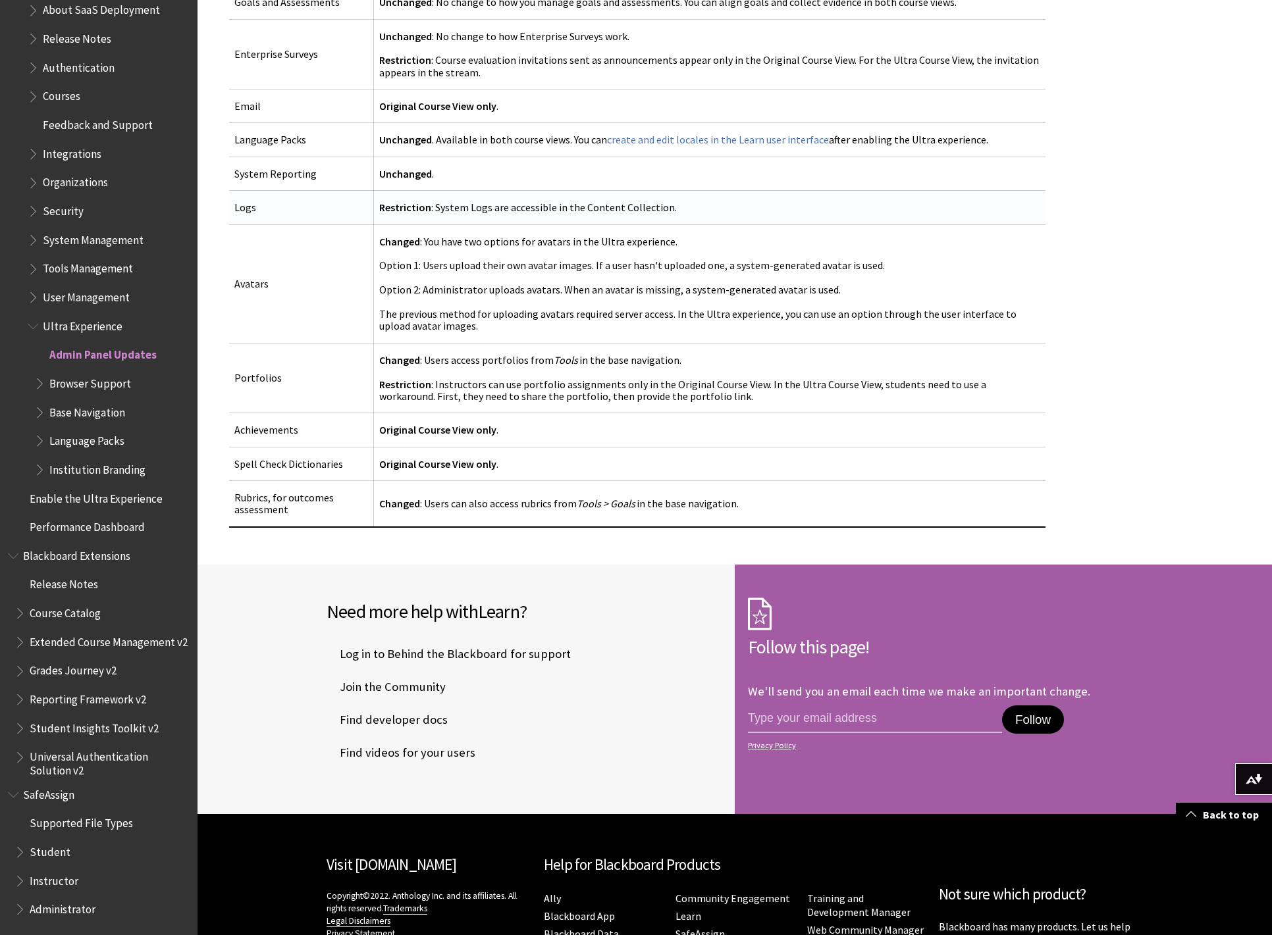
scroll to position [2584, 0]
